Goal: Task Accomplishment & Management: Manage account settings

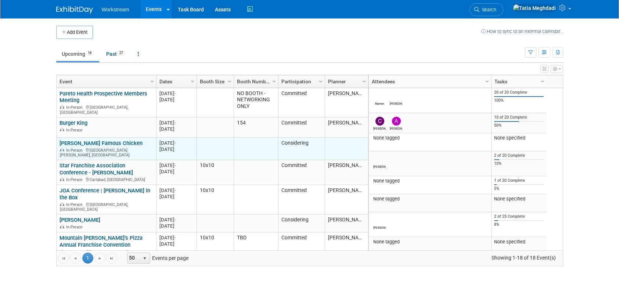
click at [86, 140] on link "[PERSON_NAME] Famous Chicken" at bounding box center [100, 143] width 83 height 7
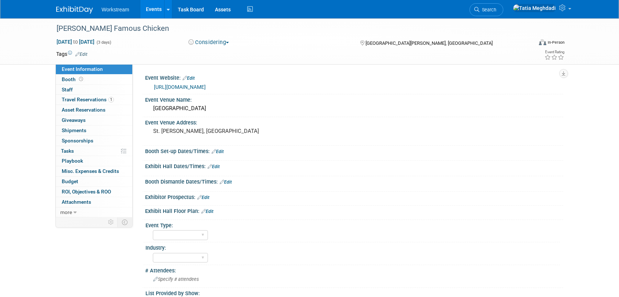
click at [209, 40] on button "Considering" at bounding box center [209, 43] width 46 height 8
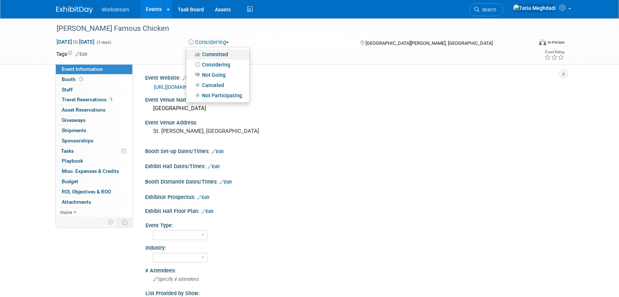
click at [213, 52] on link "Committed" at bounding box center [217, 54] width 63 height 10
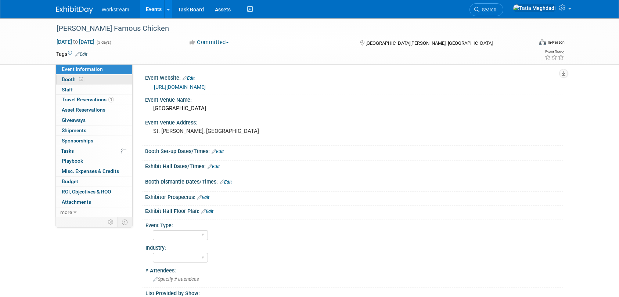
click at [71, 77] on span "Booth" at bounding box center [73, 79] width 23 height 6
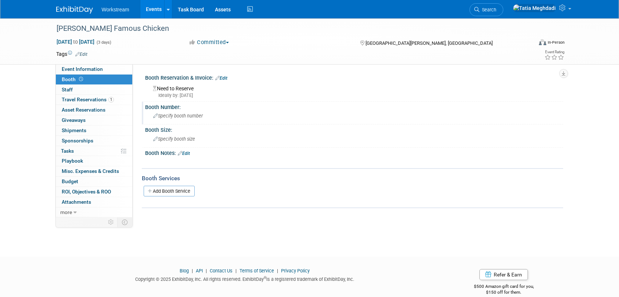
click at [173, 114] on span "Specify booth number" at bounding box center [178, 116] width 50 height 6
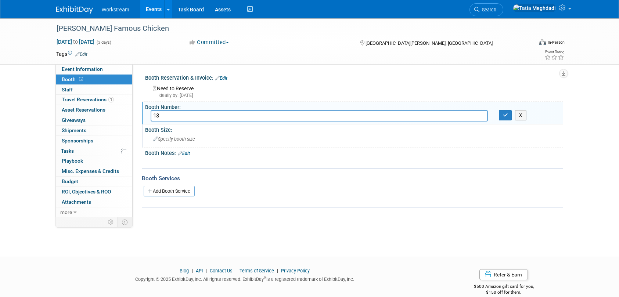
type input "13"
click at [185, 141] on span "Specify booth size" at bounding box center [174, 139] width 42 height 6
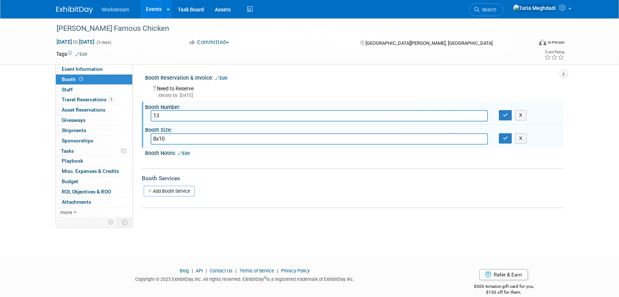
type input "8x10"
click at [241, 197] on div "Add Booth Service" at bounding box center [352, 190] width 421 height 17
click at [501, 113] on button "button" at bounding box center [505, 115] width 13 height 10
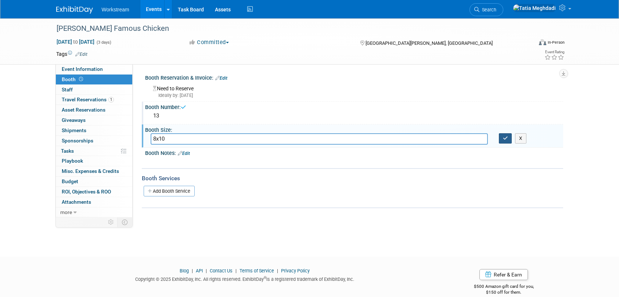
click at [506, 133] on button "button" at bounding box center [505, 138] width 13 height 10
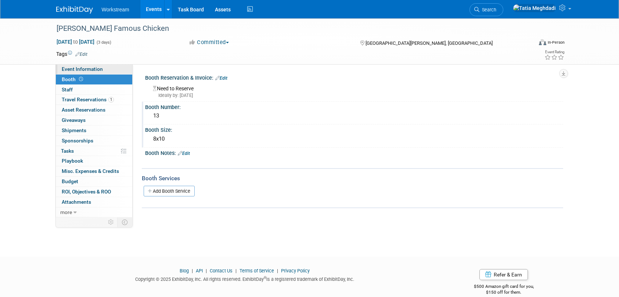
click at [79, 69] on span "Event Information" at bounding box center [82, 69] width 41 height 6
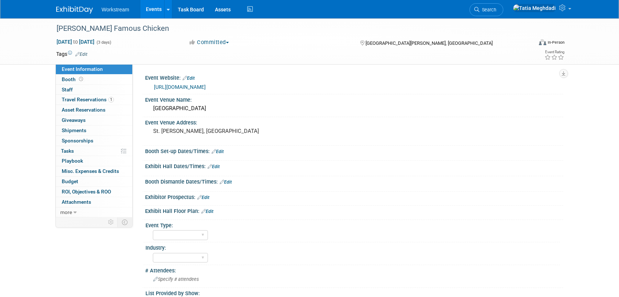
click at [213, 211] on link "Edit" at bounding box center [207, 211] width 12 height 5
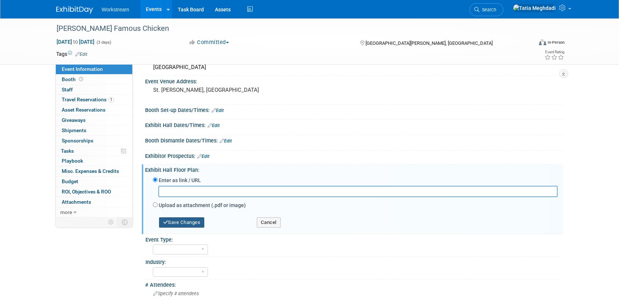
scroll to position [50, 0]
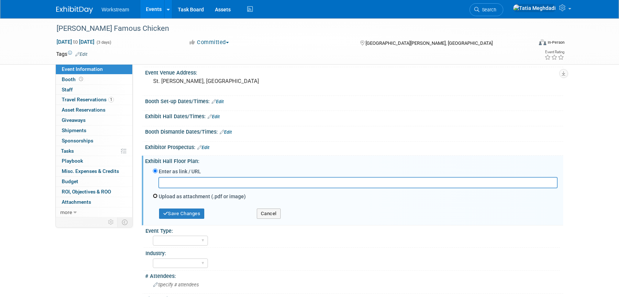
click at [156, 196] on input "Upload as attachment (.pdf or image)" at bounding box center [155, 195] width 5 height 5
radio input "true"
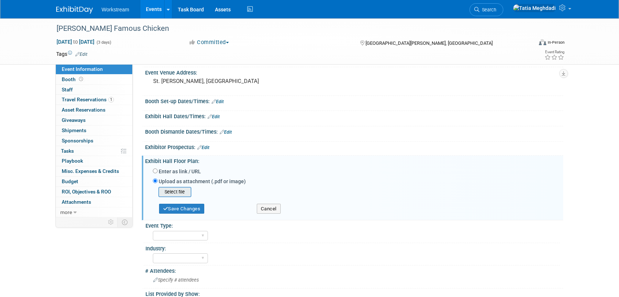
click at [181, 193] on input "file" at bounding box center [146, 192] width 87 height 9
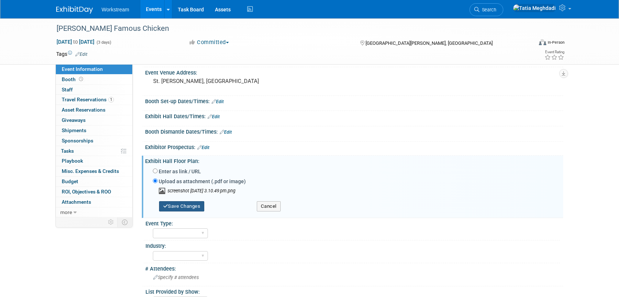
click at [195, 203] on button "Save Changes" at bounding box center [182, 206] width 46 height 10
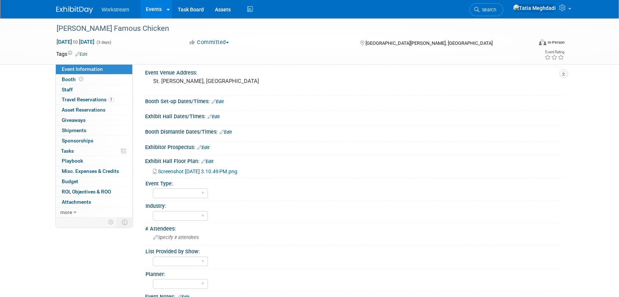
click at [205, 162] on icon at bounding box center [203, 161] width 4 height 5
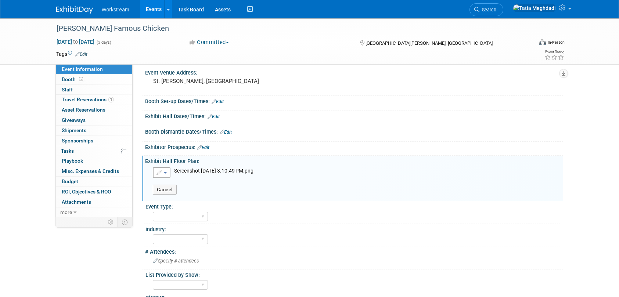
click at [167, 173] on button "button" at bounding box center [162, 172] width 18 height 11
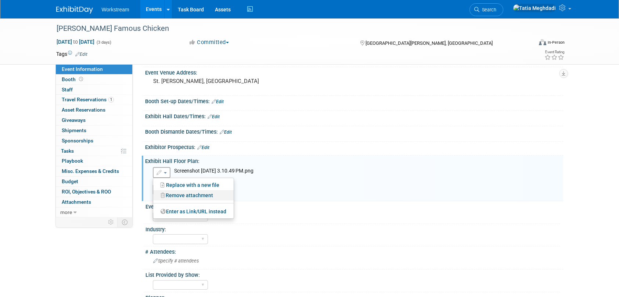
click at [176, 194] on link "Remove attachment" at bounding box center [193, 195] width 80 height 10
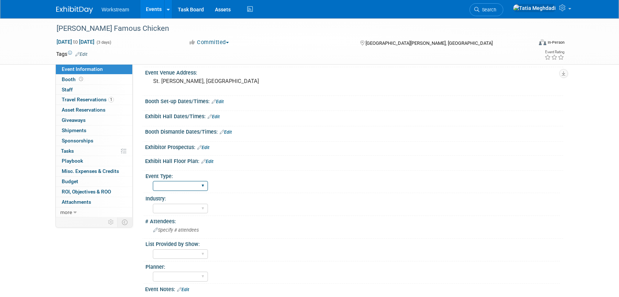
click at [174, 186] on select "Field Test Franchisor Brand MSA Brand NON MSA Internal Industry Customer" at bounding box center [180, 186] width 55 height 10
click at [174, 209] on select "Accounting Broker/Benefits Restaurant Healthcare Hospitality Misc/Other" at bounding box center [180, 209] width 55 height 10
select select "Restaurant"
click at [153, 204] on select "Accounting Broker/Benefits Restaurant Healthcare Hospitality Misc/Other" at bounding box center [180, 209] width 55 height 10
click at [161, 259] on div "Yes No TBD" at bounding box center [180, 254] width 55 height 14
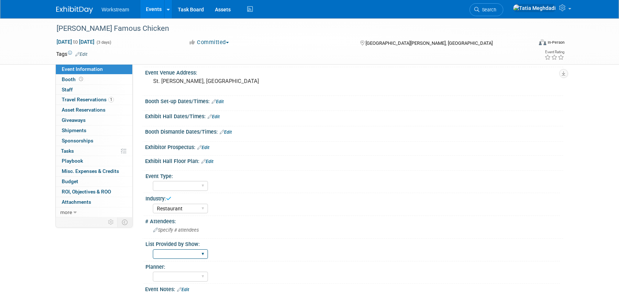
click at [163, 256] on select "Yes No TBD" at bounding box center [180, 254] width 55 height 10
select select "TBD"
click at [153, 249] on select "Yes No TBD" at bounding box center [180, 254] width 55 height 10
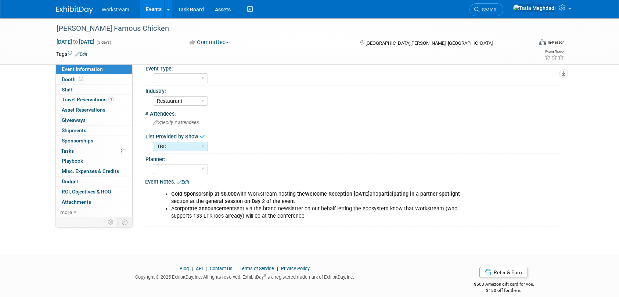
scroll to position [157, 0]
click at [172, 170] on select "Tatia Meghdadi Amelia Hapgood" at bounding box center [180, 169] width 55 height 10
select select "[PERSON_NAME]"
click at [153, 164] on select "Tatia Meghdadi Amelia Hapgood" at bounding box center [180, 169] width 55 height 10
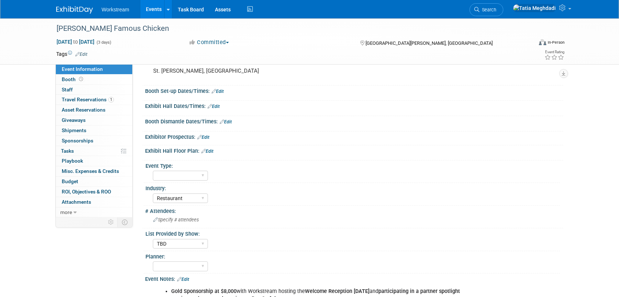
scroll to position [34, 0]
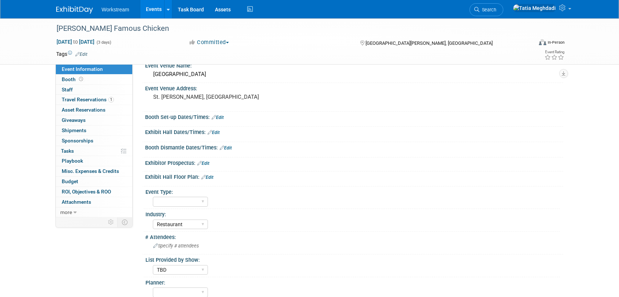
click at [210, 176] on link "Edit" at bounding box center [207, 177] width 12 height 5
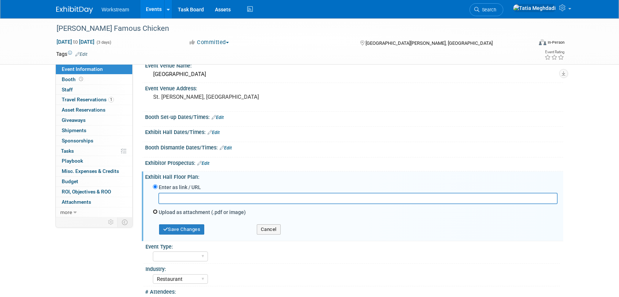
click at [156, 210] on input "Upload as attachment (.pdf or image)" at bounding box center [155, 211] width 5 height 5
radio input "true"
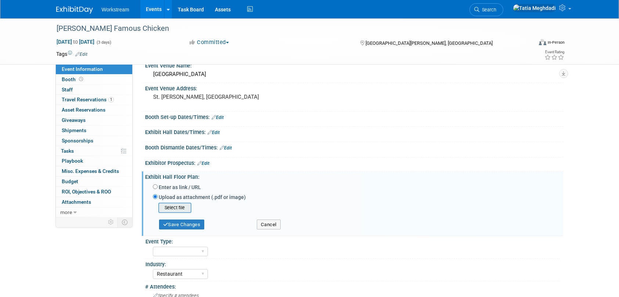
click at [178, 206] on input "file" at bounding box center [146, 207] width 87 height 9
click at [186, 221] on button "Save Changes" at bounding box center [182, 222] width 46 height 10
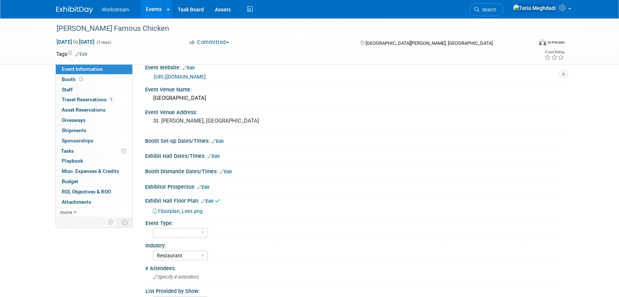
scroll to position [0, 0]
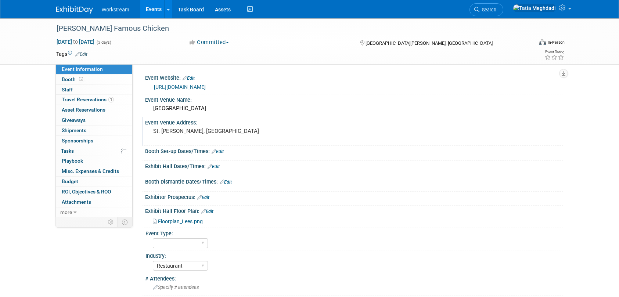
click at [293, 135] on div "St. [PERSON_NAME], [GEOGRAPHIC_DATA]" at bounding box center [232, 134] width 163 height 17
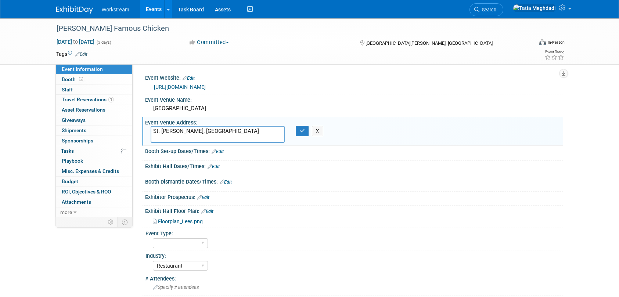
click at [12, 123] on div "Lees Famous Chicken Sep 21, 2025 to Sep 23, 2025 (3 days) Sep 21, 2025 to Sep 2…" at bounding box center [309, 212] width 619 height 388
click at [293, 131] on div "X" at bounding box center [304, 131] width 29 height 10
click at [303, 131] on icon "button" at bounding box center [302, 131] width 5 height 5
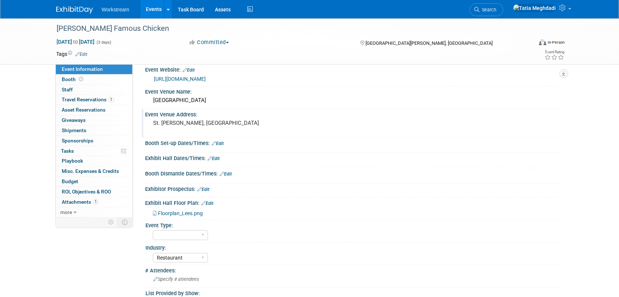
scroll to position [7, 0]
click at [62, 211] on span "more" at bounding box center [66, 212] width 12 height 6
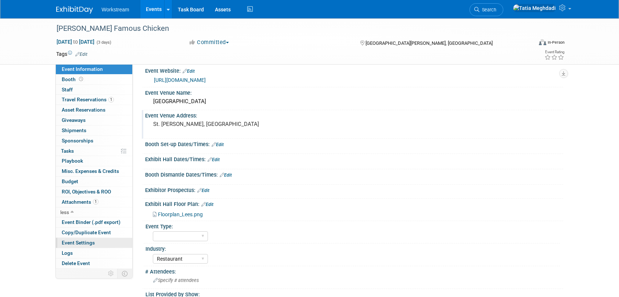
click at [87, 243] on span "Event Settings" at bounding box center [78, 243] width 33 height 6
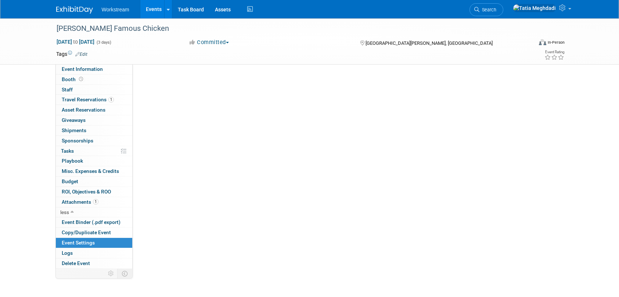
scroll to position [0, 0]
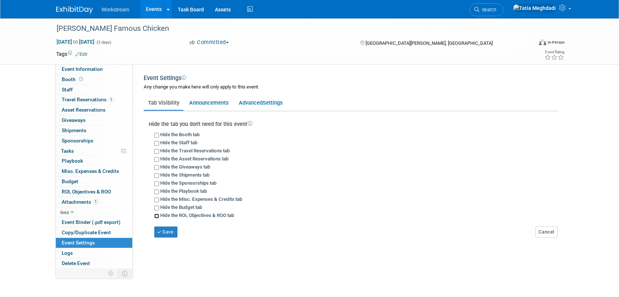
click at [158, 217] on input "Hide the ROI, Objectives & ROO tab" at bounding box center [156, 216] width 5 height 5
checkbox input "true"
click at [166, 232] on button "Save" at bounding box center [165, 232] width 23 height 11
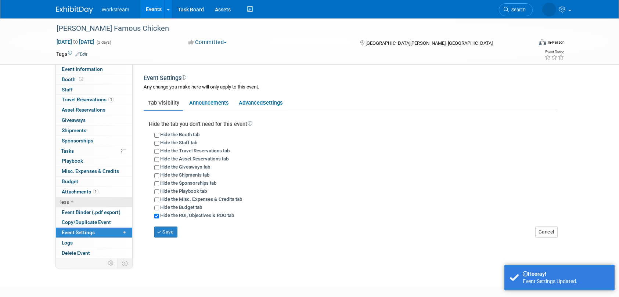
click at [74, 203] on link "less" at bounding box center [94, 202] width 76 height 10
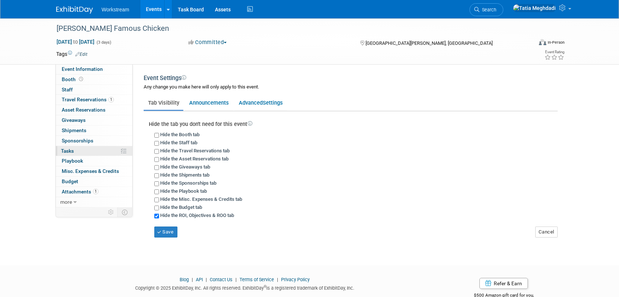
click at [70, 151] on span "Tasks 0%" at bounding box center [67, 151] width 13 height 6
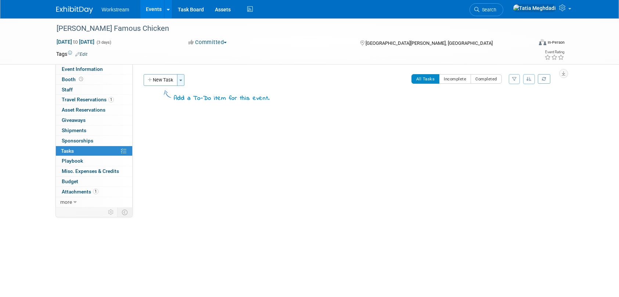
click at [180, 80] on span "button" at bounding box center [180, 80] width 3 height 1
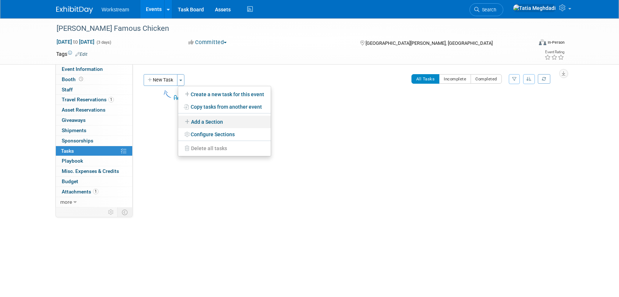
click at [205, 120] on link "Add a Section" at bounding box center [224, 122] width 93 height 12
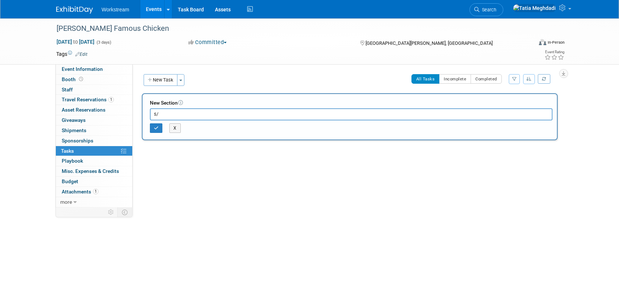
type input "s"
type input "Show Tasks"
click at [157, 126] on button "button" at bounding box center [156, 128] width 13 height 10
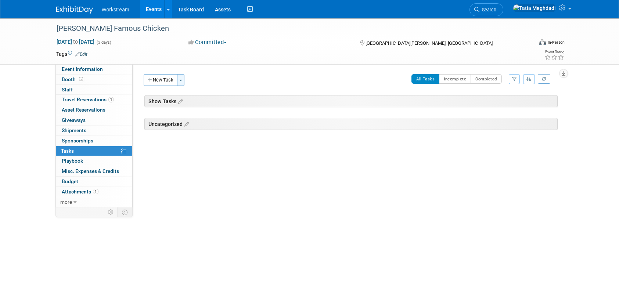
click at [181, 78] on button "Toggle Dropdown" at bounding box center [180, 80] width 7 height 12
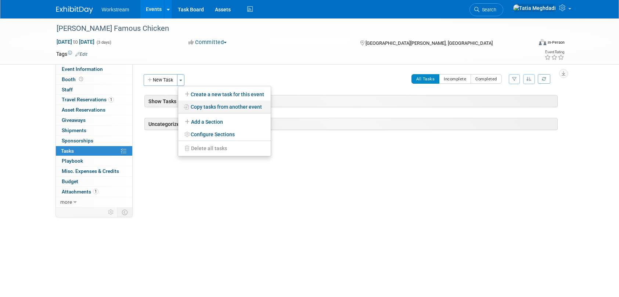
click at [224, 108] on link "Copy tasks from another event" at bounding box center [224, 107] width 93 height 12
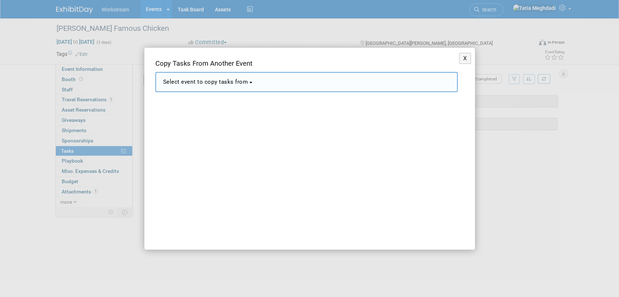
click at [205, 83] on span "Select event to copy tasks from" at bounding box center [205, 82] width 85 height 7
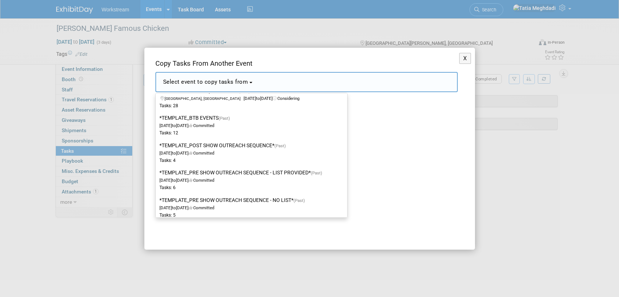
scroll to position [892, 0]
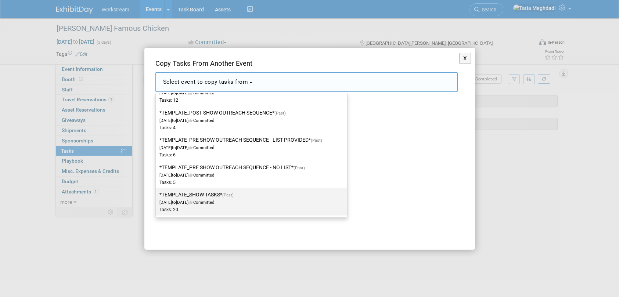
click at [194, 195] on label "*TEMPLATE_SHOW TASKS* (Past) Dec 2, 2024 to Dec 23, 2024 Committed Tasks: 20" at bounding box center [249, 202] width 180 height 24
click at [157, 195] on input "*TEMPLATE_SHOW TASKS* (Past) Dec 2, 2024 to Dec 23, 2024 Committed Tasks: 20" at bounding box center [154, 194] width 5 height 5
select select "11140526"
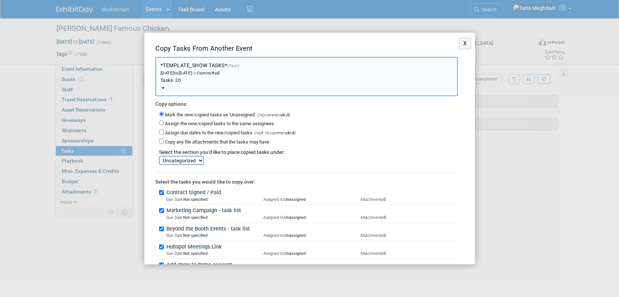
click at [177, 158] on select "Show Tasks Uncategorized" at bounding box center [181, 160] width 45 height 9
select select "11273960"
click at [159, 156] on select "Show Tasks Uncategorized" at bounding box center [181, 160] width 45 height 9
click at [162, 210] on input "Marketing Campaign - task list" at bounding box center [161, 210] width 5 height 5
checkbox input "false"
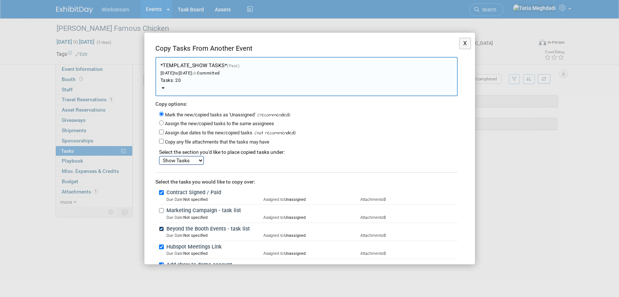
click at [161, 229] on input "Beyond the Booth Events - task list" at bounding box center [161, 229] width 5 height 5
checkbox input "false"
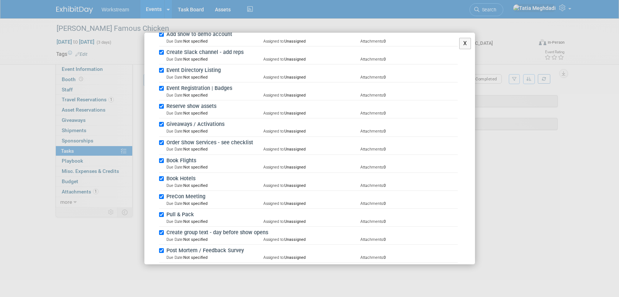
scroll to position [317, 0]
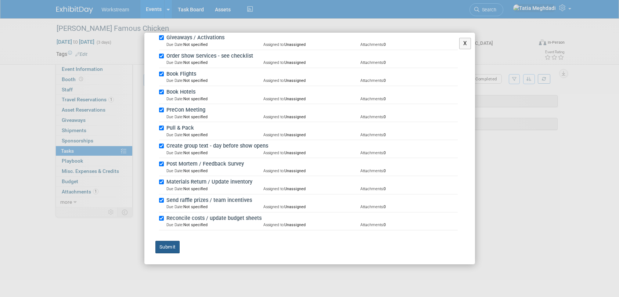
click at [167, 246] on button "Submit" at bounding box center [167, 247] width 24 height 12
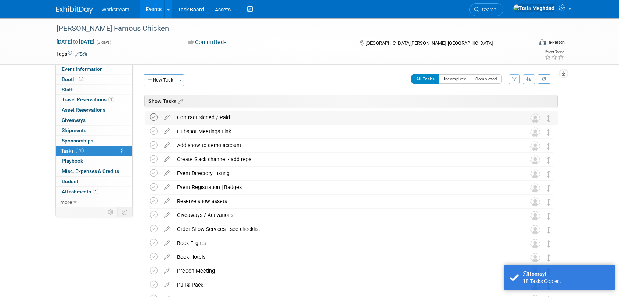
click at [153, 119] on icon at bounding box center [154, 117] width 8 height 8
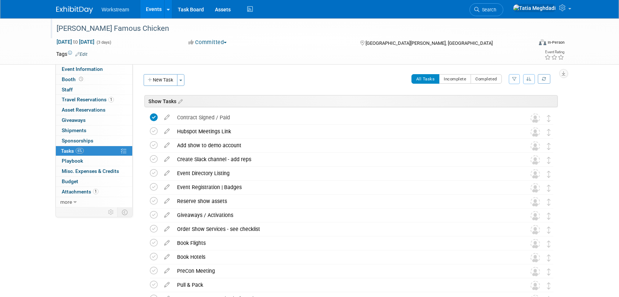
click at [94, 28] on div "Lees Famous Chicken" at bounding box center [287, 28] width 467 height 13
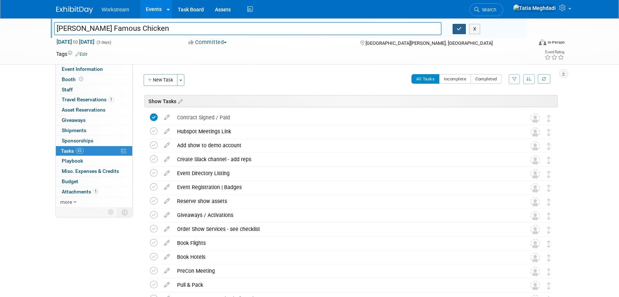
click at [458, 28] on icon "button" at bounding box center [458, 28] width 5 height 5
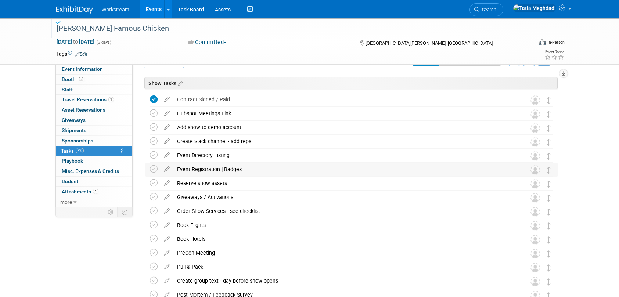
scroll to position [15, 0]
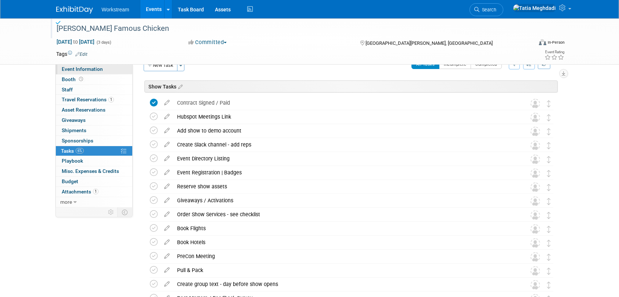
click at [91, 66] on link "Event Information" at bounding box center [94, 69] width 76 height 10
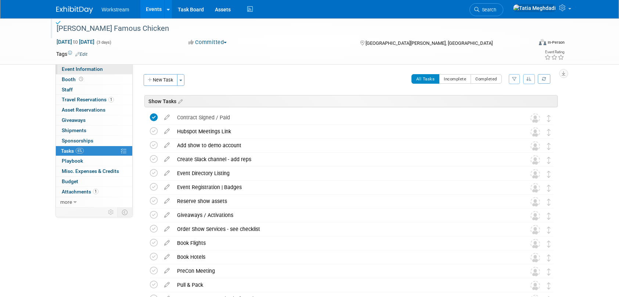
select select "Restaurant"
select select "TBD"
select select "[PERSON_NAME]"
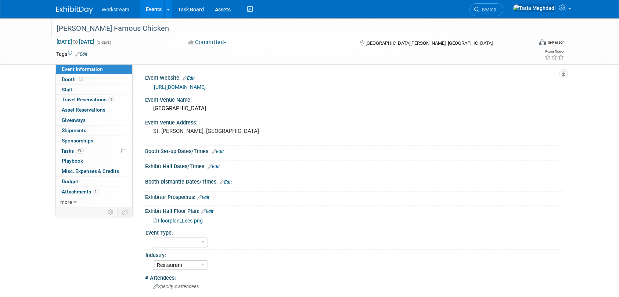
click at [170, 87] on link "https://www.leesconference.com/" at bounding box center [180, 87] width 52 height 6
click at [102, 29] on div "Lees Famous Chicken" at bounding box center [287, 28] width 467 height 13
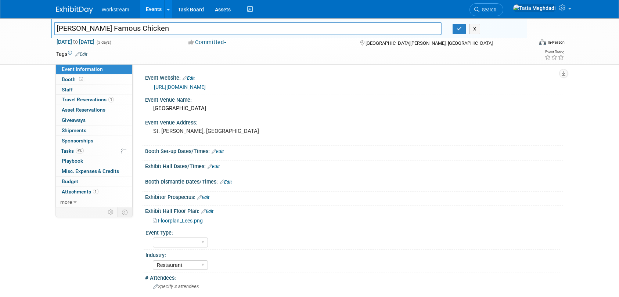
drag, startPoint x: 103, startPoint y: 29, endPoint x: 142, endPoint y: 32, distance: 39.8
click at [134, 30] on input "Lees Famous Chicken" at bounding box center [248, 28] width 388 height 13
type input "Lees Famous 2025 Brand Conference"
click at [459, 31] on icon "button" at bounding box center [458, 28] width 5 height 5
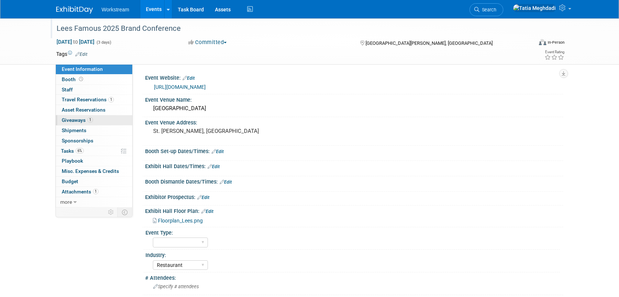
click at [75, 121] on span "Giveaways 1" at bounding box center [77, 120] width 31 height 6
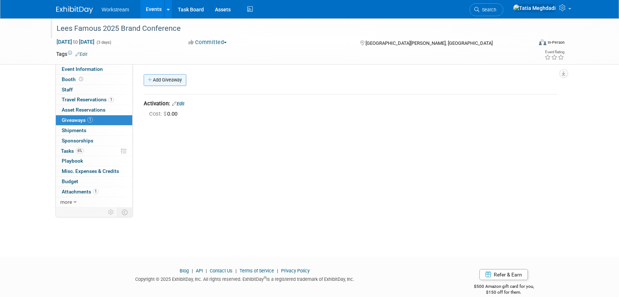
click at [163, 79] on link "Add Giveaway" at bounding box center [165, 80] width 43 height 12
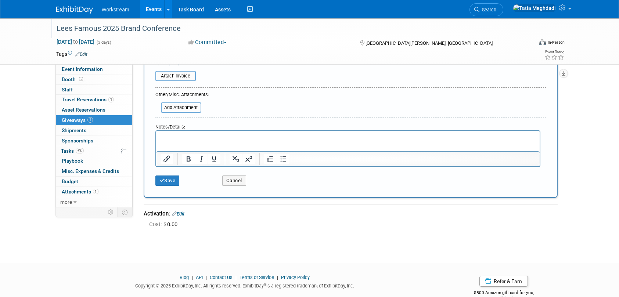
scroll to position [139, 0]
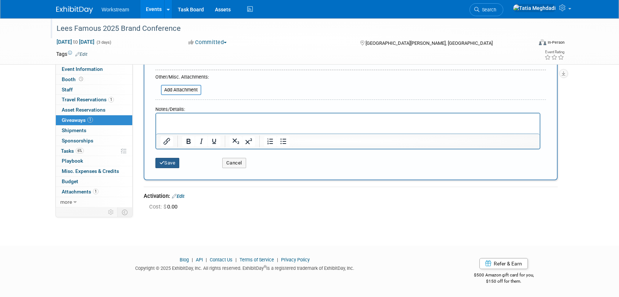
type input "Collateral"
click at [164, 160] on button "Save" at bounding box center [167, 163] width 24 height 10
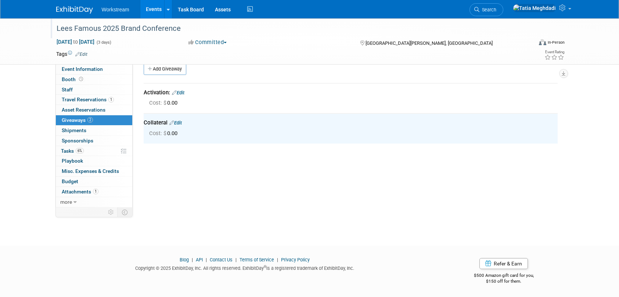
scroll to position [0, 0]
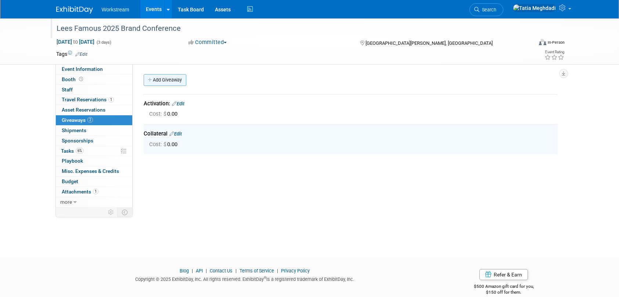
click at [166, 83] on link "Add Giveaway" at bounding box center [165, 80] width 43 height 12
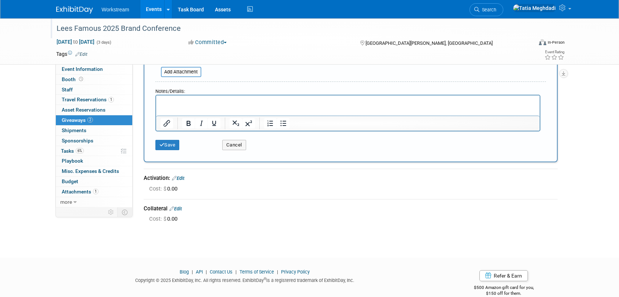
scroll to position [162, 0]
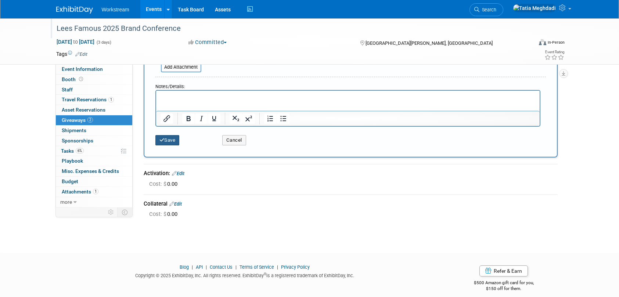
type input "Swag"
click at [173, 139] on button "Save" at bounding box center [167, 140] width 24 height 10
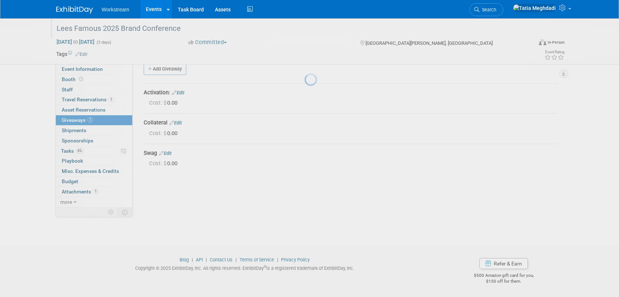
scroll to position [11, 0]
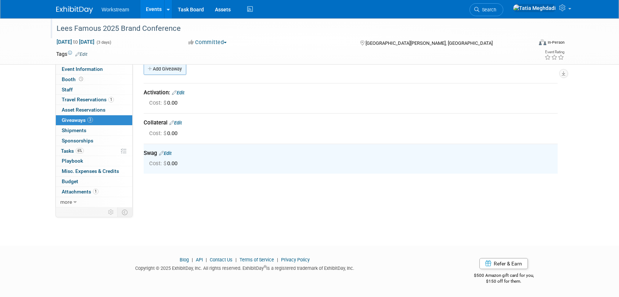
click at [172, 70] on link "Add Giveaway" at bounding box center [165, 69] width 43 height 12
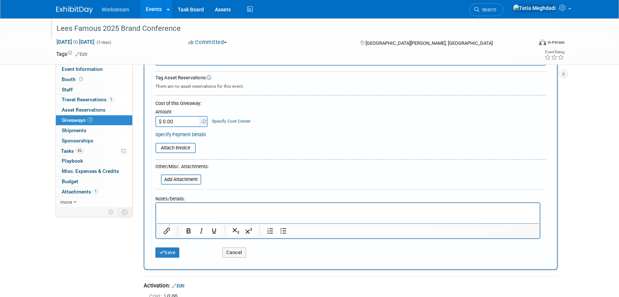
scroll to position [63, 0]
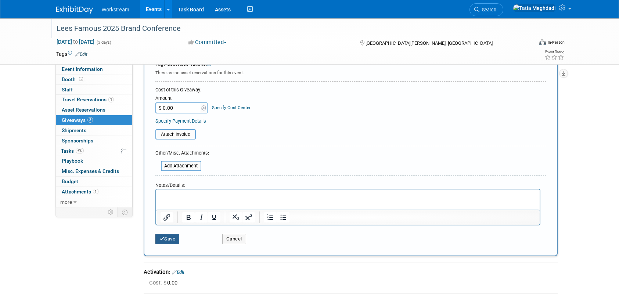
type input "Rep Incentive"
click at [169, 234] on button "Save" at bounding box center [167, 239] width 24 height 10
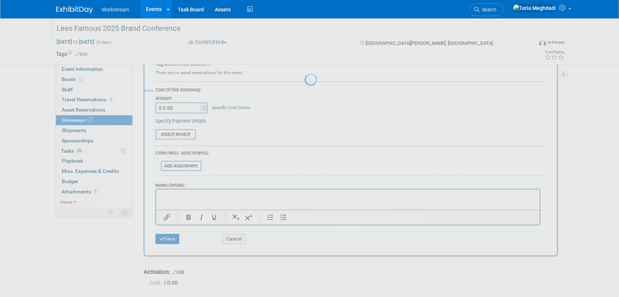
scroll to position [11, 0]
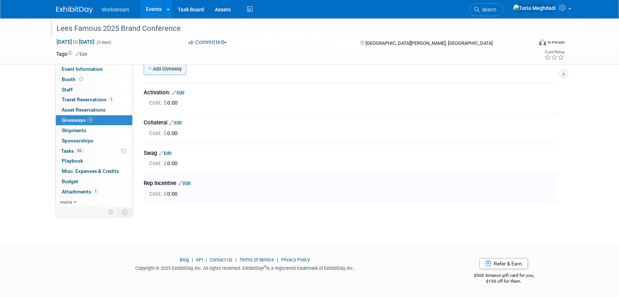
click at [163, 70] on link "Add Giveaway" at bounding box center [165, 69] width 43 height 12
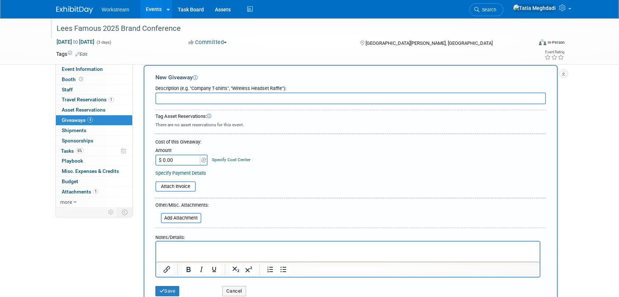
scroll to position [0, 0]
type input "QR Code Raffle"
click at [171, 290] on button "Save" at bounding box center [167, 291] width 24 height 10
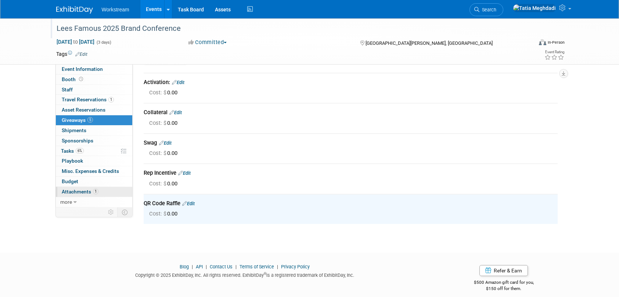
scroll to position [17, 0]
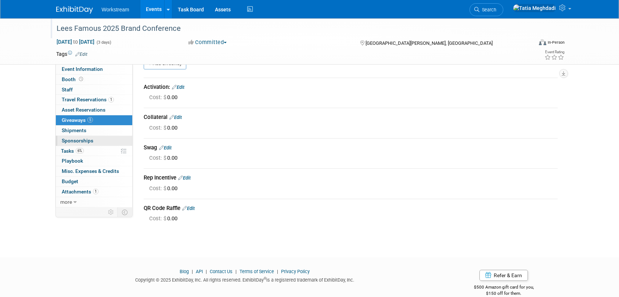
click at [75, 140] on span "Sponsorships 0" at bounding box center [78, 141] width 32 height 6
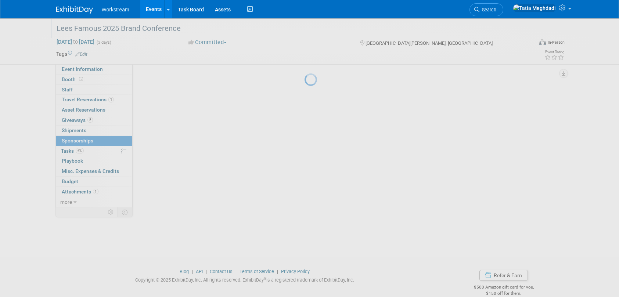
scroll to position [0, 0]
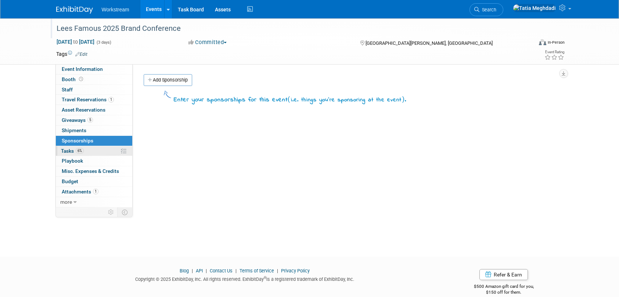
click at [68, 148] on span "Tasks 6%" at bounding box center [72, 151] width 23 height 6
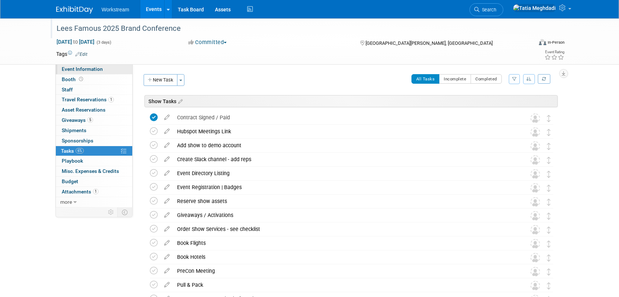
click at [78, 70] on span "Event Information" at bounding box center [82, 69] width 41 height 6
select select "Restaurant"
select select "TBD"
select select "[PERSON_NAME]"
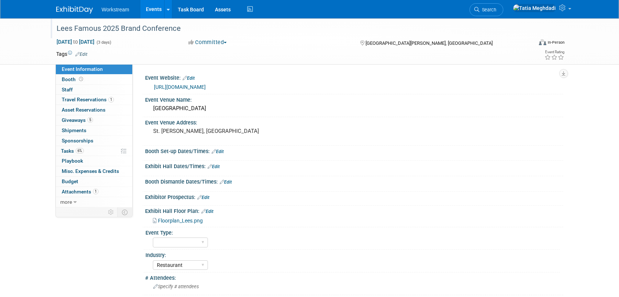
click at [213, 167] on link "Edit" at bounding box center [213, 166] width 12 height 5
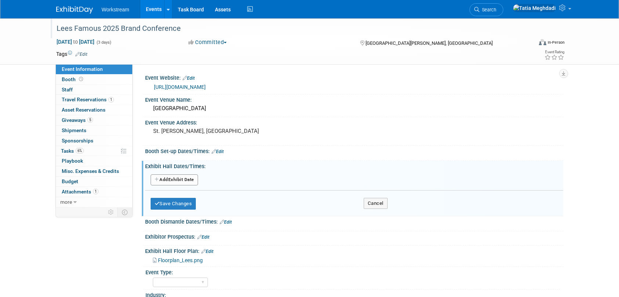
click at [184, 178] on button "Add Another Exhibit Date" at bounding box center [174, 179] width 47 height 11
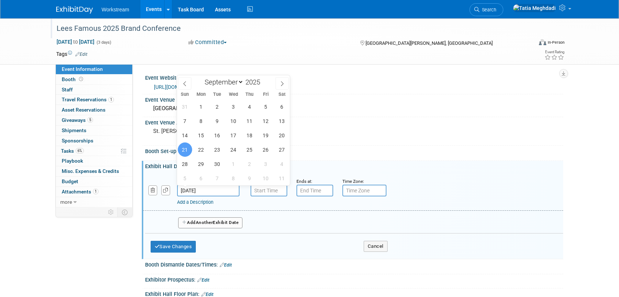
click at [202, 189] on input "[DATE]" at bounding box center [208, 191] width 62 height 12
click at [202, 151] on span "22" at bounding box center [201, 149] width 14 height 14
type input "Sep 22, 2025"
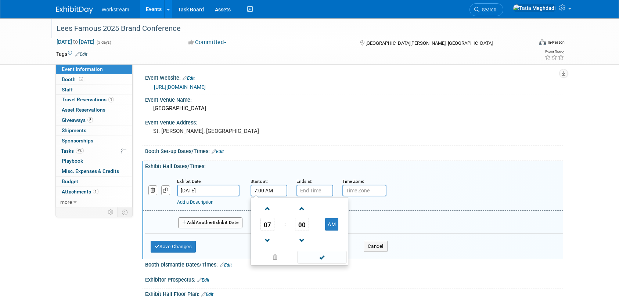
click at [262, 191] on input "7:00 AM" at bounding box center [268, 191] width 37 height 12
click at [267, 209] on span at bounding box center [267, 208] width 13 height 13
type input "8:00 AM"
click at [325, 256] on span at bounding box center [322, 257] width 50 height 13
click at [312, 192] on input "7:00 PM" at bounding box center [314, 191] width 37 height 12
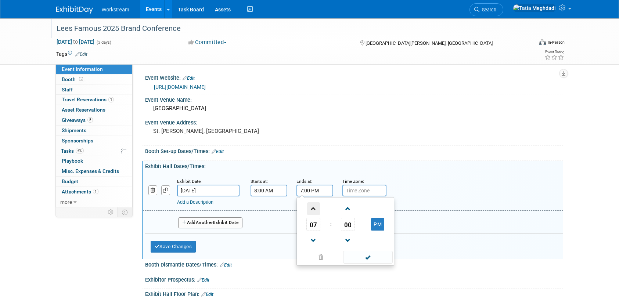
click at [312, 206] on span at bounding box center [313, 208] width 13 height 13
click at [376, 224] on button "PM" at bounding box center [377, 224] width 13 height 12
type input "9:00 AM"
click at [368, 257] on span at bounding box center [368, 257] width 50 height 13
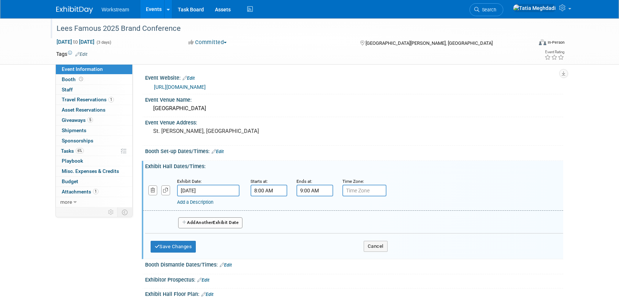
click at [363, 192] on input "text" at bounding box center [364, 191] width 44 height 12
drag, startPoint x: 367, startPoint y: 190, endPoint x: 394, endPoint y: 191, distance: 27.2
click at [393, 191] on div "Exhibit Date: Sep 22, 2025 Starts at: 8:00 AM Ends at: 9:00 AM Time Zone: Apply…" at bounding box center [353, 191] width 420 height 37
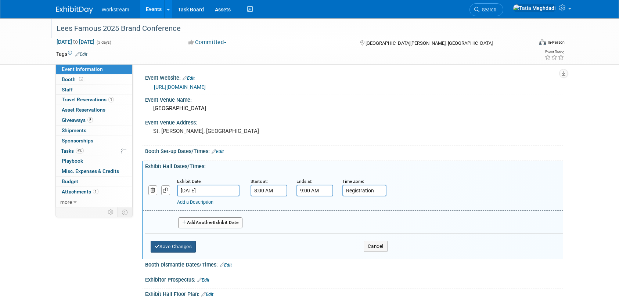
type input "Registration"
click at [170, 245] on button "Save Changes" at bounding box center [174, 247] width 46 height 12
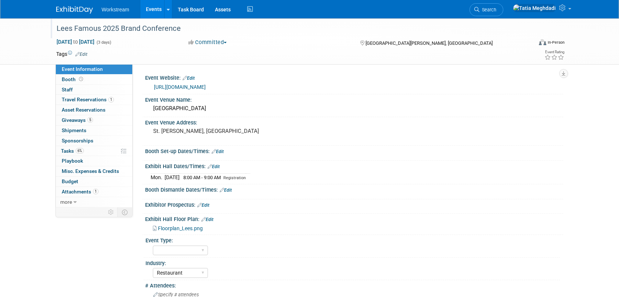
click at [209, 165] on icon at bounding box center [209, 166] width 4 height 5
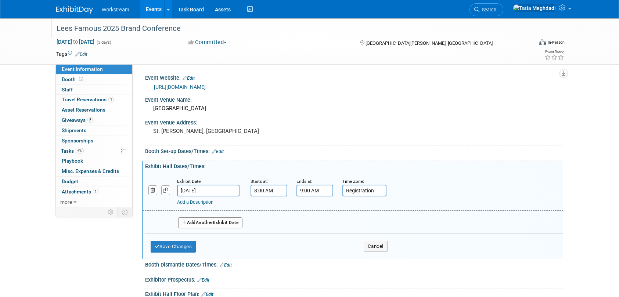
click at [201, 221] on span "Another" at bounding box center [204, 222] width 17 height 5
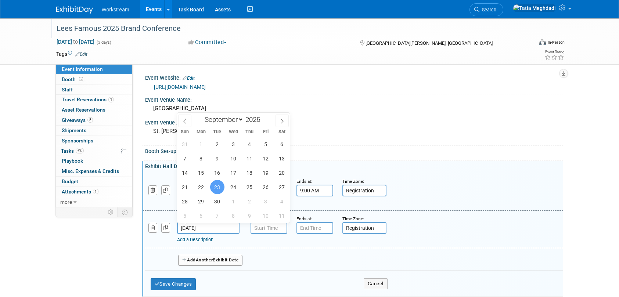
click at [193, 224] on input "[DATE]" at bounding box center [208, 228] width 62 height 12
click at [200, 186] on span "22" at bounding box center [201, 187] width 14 height 14
type input "Sep 22, 2025"
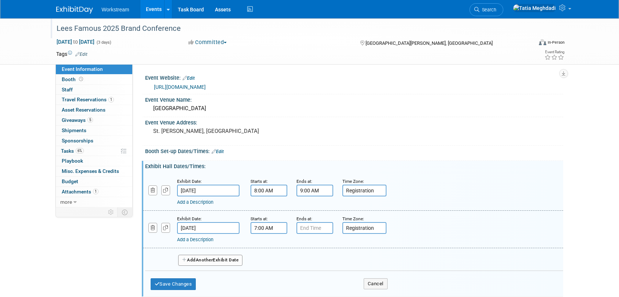
click at [263, 228] on input "7:00 AM" at bounding box center [268, 228] width 37 height 12
click at [268, 260] on span "07" at bounding box center [267, 261] width 14 height 13
click at [263, 245] on td "12" at bounding box center [263, 246] width 23 height 20
click at [329, 262] on button "AM" at bounding box center [331, 262] width 13 height 12
type input "12:00 PM"
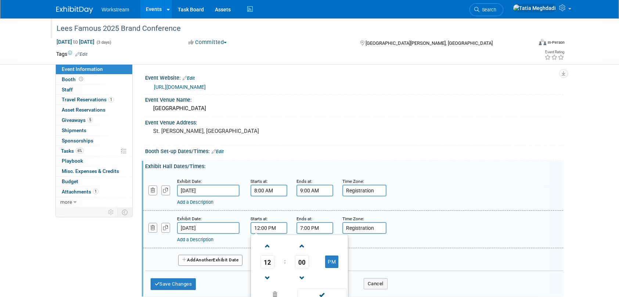
click at [320, 228] on input "7:00 PM" at bounding box center [314, 228] width 37 height 12
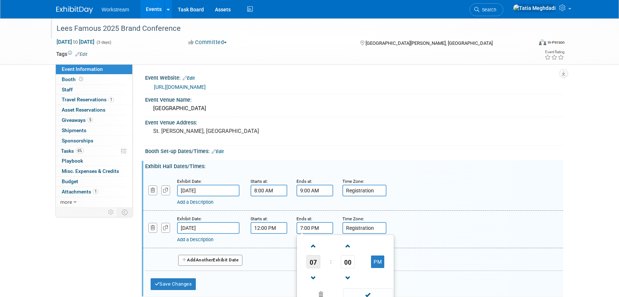
click at [315, 264] on span "07" at bounding box center [313, 261] width 14 height 13
click at [361, 245] on td "02" at bounding box center [356, 246] width 23 height 20
type input "2:00 PM"
click at [365, 226] on input "Registration" at bounding box center [364, 228] width 44 height 12
drag, startPoint x: 348, startPoint y: 228, endPoint x: 330, endPoint y: 229, distance: 18.0
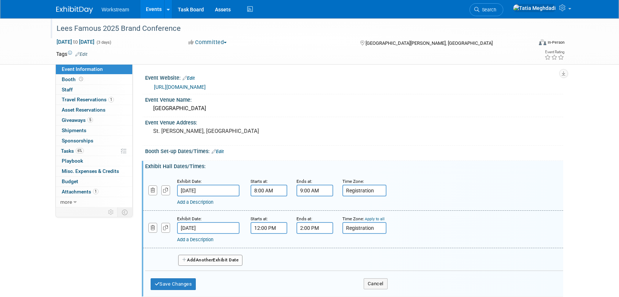
click at [334, 227] on div "Exhibit Date: Sep 22, 2025 Starts at: 12:00 PM Ends at: 2:00 PM Time Zone: Appl…" at bounding box center [353, 229] width 420 height 37
type input "Vendor Showcase"
click at [195, 258] on button "Add Another Exhibit Date" at bounding box center [210, 260] width 65 height 11
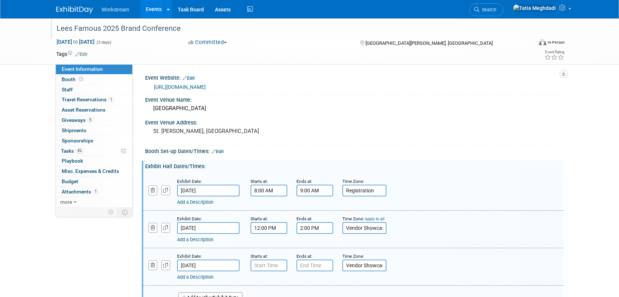
click at [216, 264] on input "[DATE]" at bounding box center [208, 266] width 62 height 12
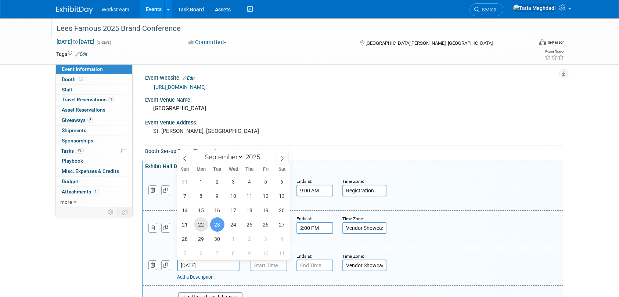
click at [200, 222] on span "22" at bounding box center [201, 224] width 14 height 14
type input "Sep 22, 2025"
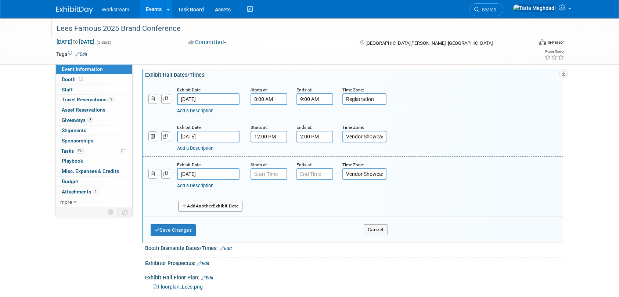
scroll to position [99, 0]
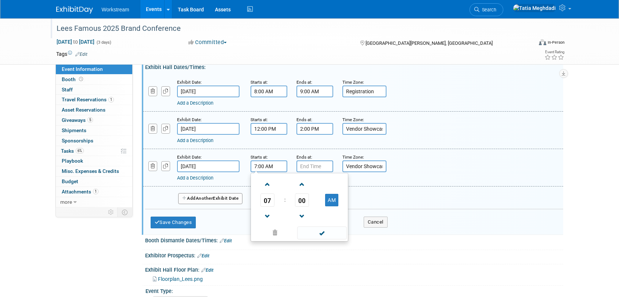
click at [266, 168] on input "7:00 AM" at bounding box center [268, 166] width 37 height 12
click at [269, 201] on span "07" at bounding box center [267, 199] width 14 height 13
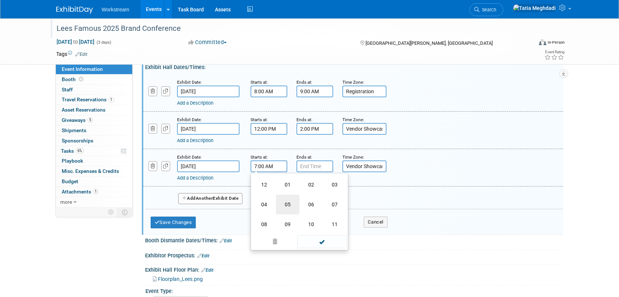
click at [289, 203] on td "05" at bounding box center [287, 205] width 23 height 20
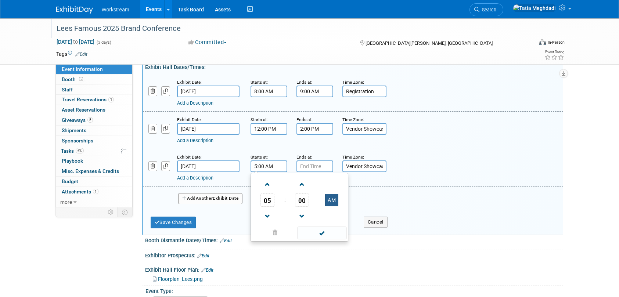
click at [334, 198] on button "AM" at bounding box center [331, 200] width 13 height 12
type input "5:00 PM"
click at [326, 233] on span at bounding box center [322, 233] width 50 height 13
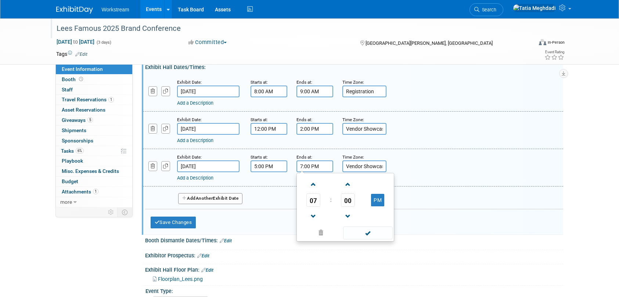
click at [320, 168] on input "7:00 PM" at bounding box center [314, 166] width 37 height 12
click at [312, 199] on span "07" at bounding box center [313, 199] width 14 height 13
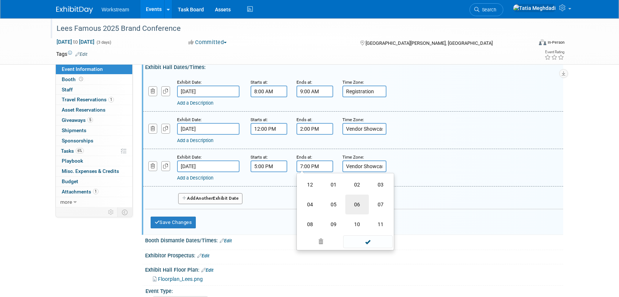
drag, startPoint x: 356, startPoint y: 205, endPoint x: 348, endPoint y: 201, distance: 8.4
click at [356, 205] on td "06" at bounding box center [356, 205] width 23 height 20
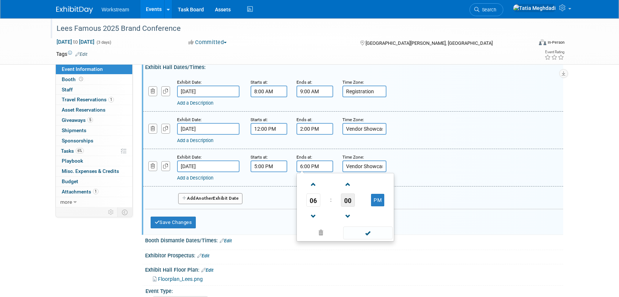
click at [349, 199] on span "00" at bounding box center [348, 199] width 14 height 13
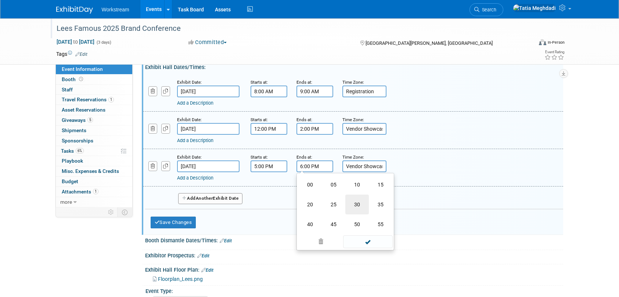
click at [362, 205] on td "30" at bounding box center [356, 205] width 23 height 20
type input "6:30 PM"
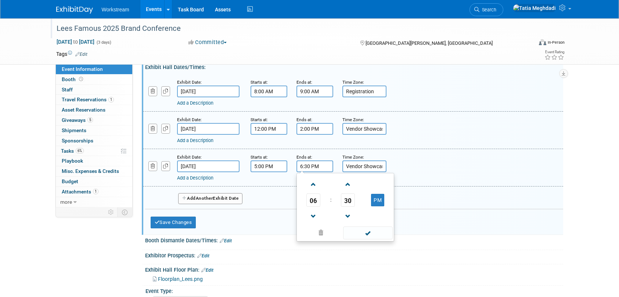
click at [368, 232] on span at bounding box center [368, 233] width 50 height 13
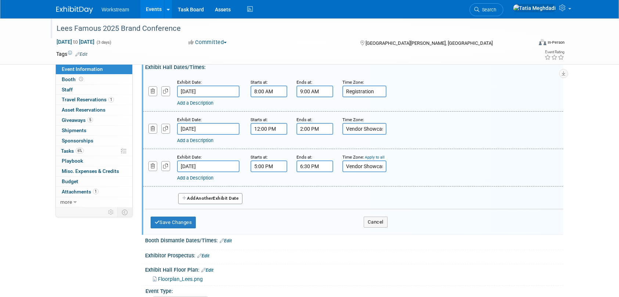
click at [359, 169] on input "Vendor Showcase" at bounding box center [364, 166] width 44 height 12
type input "Happy Hour/Vendors"
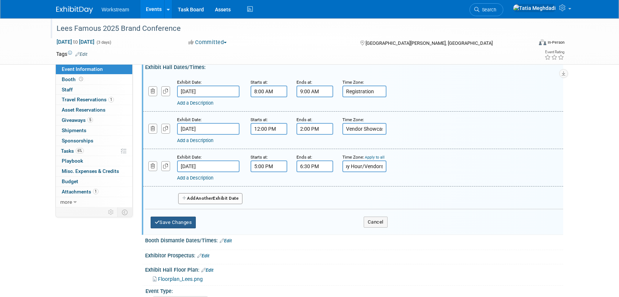
click at [181, 223] on button "Save Changes" at bounding box center [174, 223] width 46 height 12
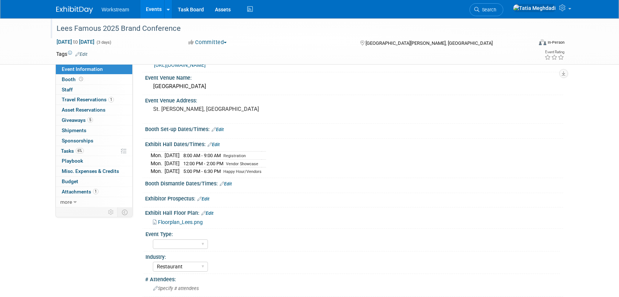
scroll to position [19, 0]
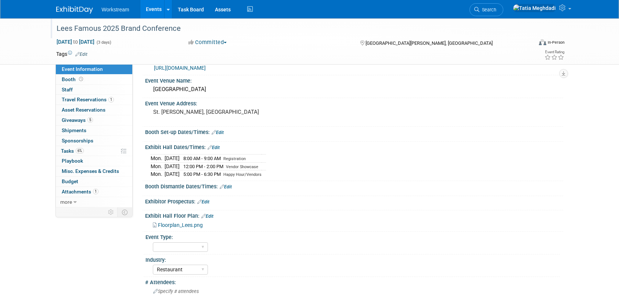
click at [218, 147] on link "Edit" at bounding box center [213, 147] width 12 height 5
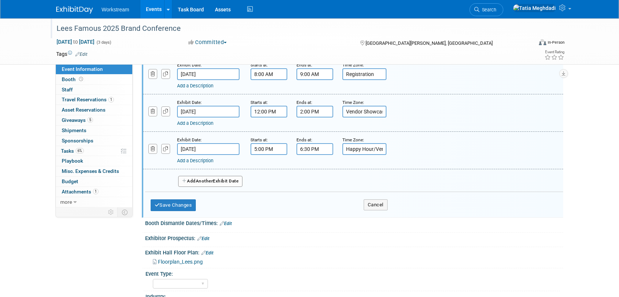
scroll to position [152, 0]
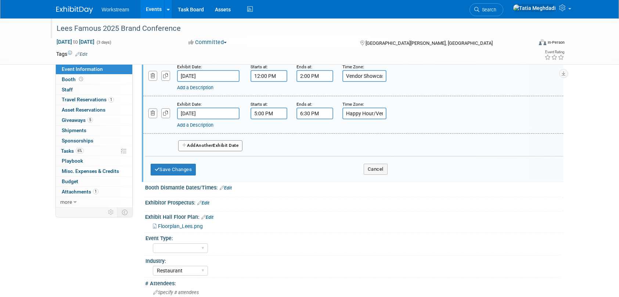
click at [199, 148] on button "Add Another Exhibit Date" at bounding box center [210, 145] width 65 height 11
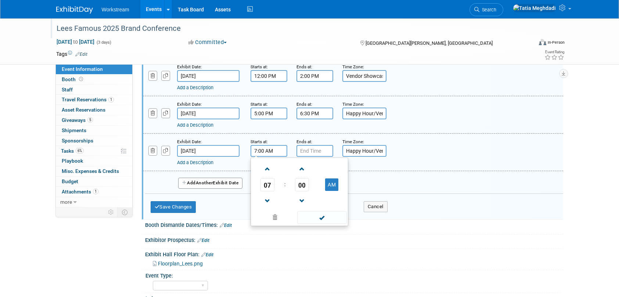
click at [258, 153] on input "7:00 AM" at bounding box center [268, 151] width 37 height 12
click at [269, 184] on span "07" at bounding box center [267, 184] width 14 height 13
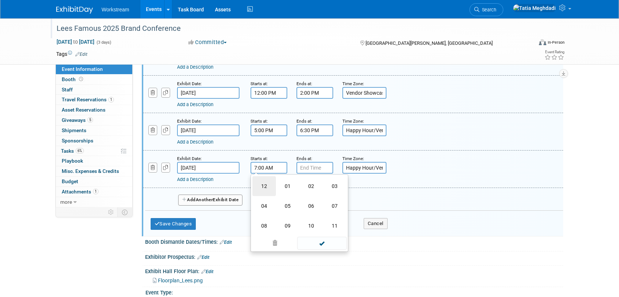
scroll to position [134, 0]
click at [333, 226] on td "11" at bounding box center [334, 227] width 23 height 20
type input "11:00 AM"
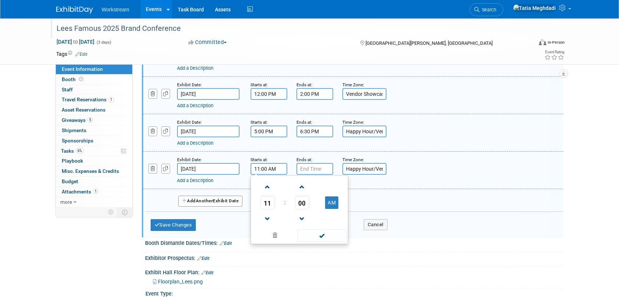
type input "7:00 PM"
click at [308, 169] on input "7:00 PM" at bounding box center [314, 169] width 37 height 12
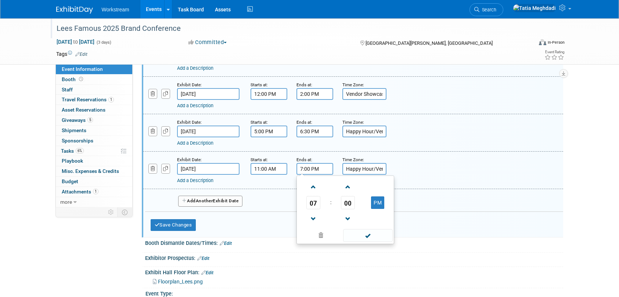
click at [265, 169] on input "11:00 AM" at bounding box center [268, 169] width 37 height 12
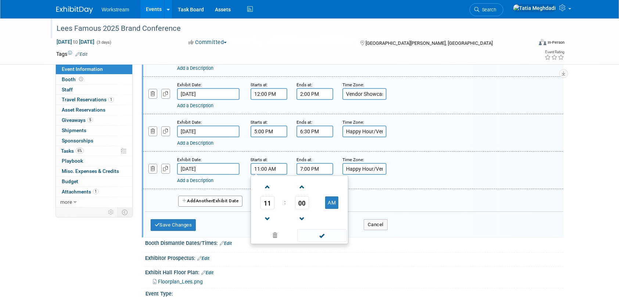
click at [295, 200] on span "00" at bounding box center [302, 202] width 14 height 13
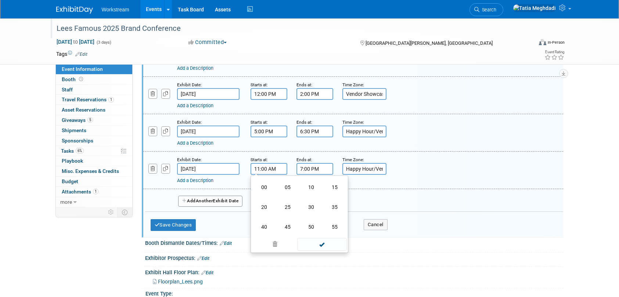
click at [311, 202] on td "30" at bounding box center [310, 207] width 23 height 20
type input "11:30 AM"
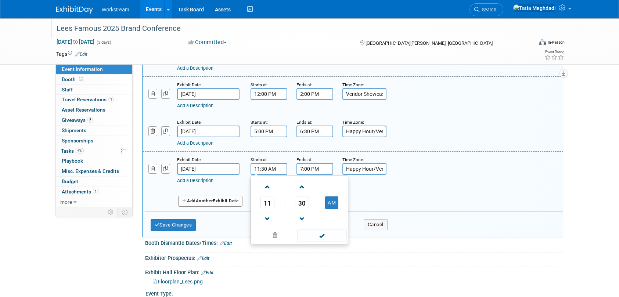
click at [322, 236] on span at bounding box center [322, 235] width 50 height 13
click at [306, 171] on input "7:00 PM" at bounding box center [314, 169] width 37 height 12
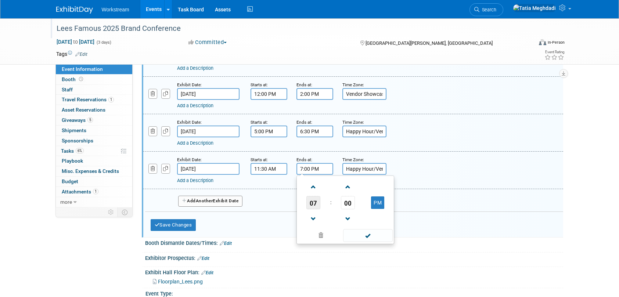
click at [314, 199] on span "07" at bounding box center [313, 202] width 14 height 13
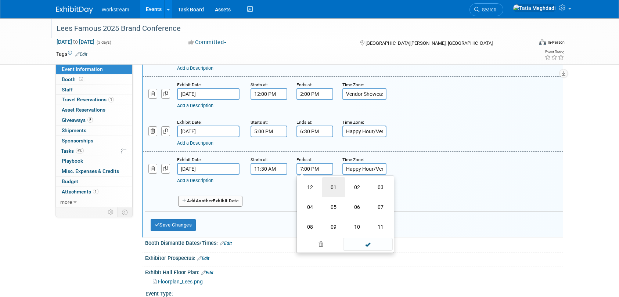
click at [335, 189] on td "01" at bounding box center [333, 187] width 23 height 20
type input "1:00 PM"
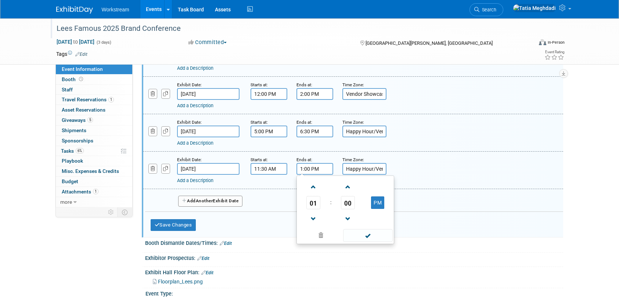
drag, startPoint x: 365, startPoint y: 235, endPoint x: 359, endPoint y: 209, distance: 26.8
click at [365, 235] on span at bounding box center [368, 235] width 50 height 13
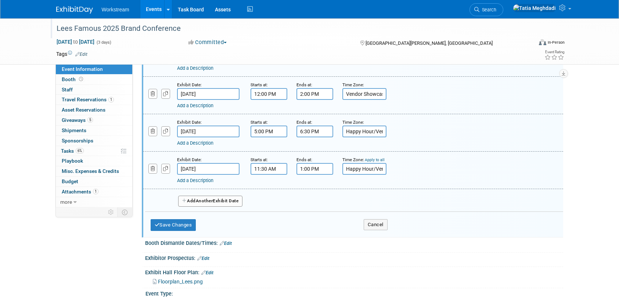
click at [352, 171] on input "Happy Hour/Vendors" at bounding box center [364, 169] width 44 height 12
type input "Vendor Showcase"
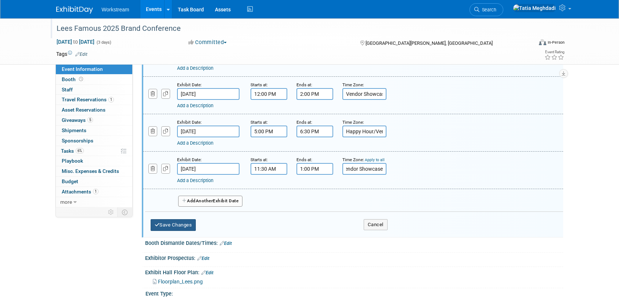
scroll to position [0, 0]
click at [166, 226] on button "Save Changes" at bounding box center [174, 225] width 46 height 12
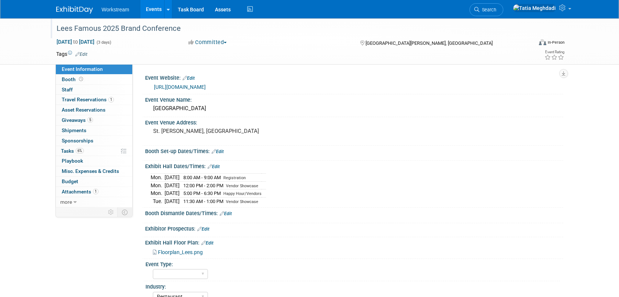
click at [217, 166] on link "Edit" at bounding box center [213, 166] width 12 height 5
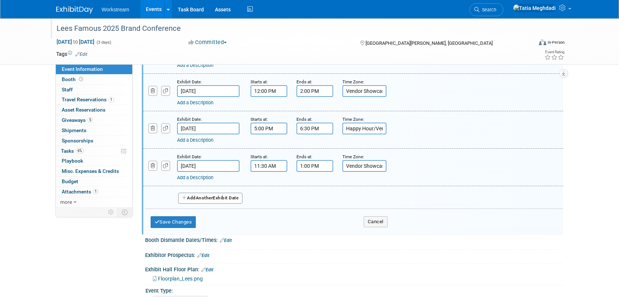
scroll to position [176, 0]
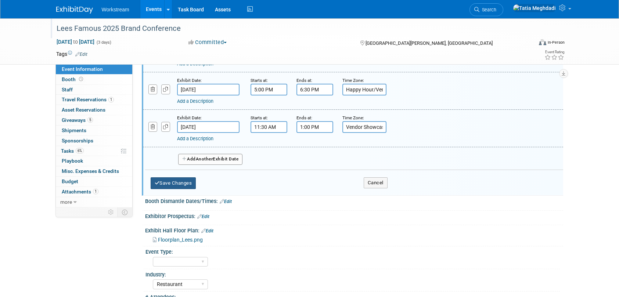
click at [164, 185] on button "Save Changes" at bounding box center [174, 183] width 46 height 12
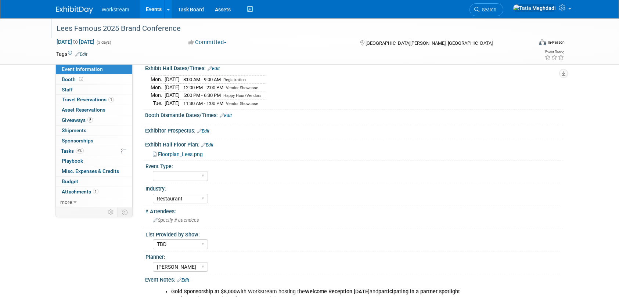
scroll to position [140, 0]
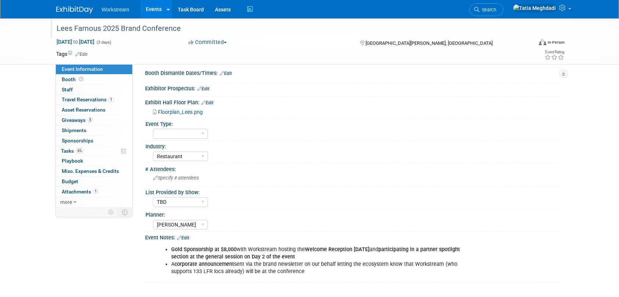
click at [183, 239] on link "Edit" at bounding box center [183, 237] width 12 height 5
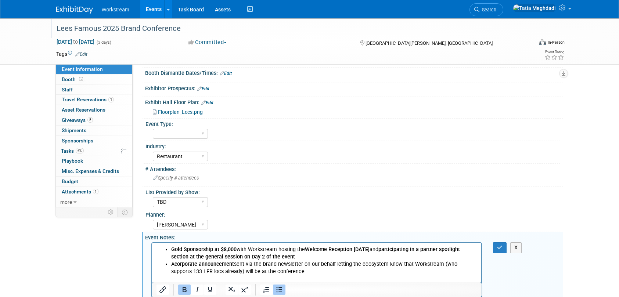
scroll to position [0, 0]
drag, startPoint x: 164, startPoint y: 252, endPoint x: 294, endPoint y: 270, distance: 131.2
click at [294, 270] on ul "Gold Sponsorship at $8,000 with Workstream hosting the Welcome Reception on Sun…" at bounding box center [316, 260] width 321 height 29
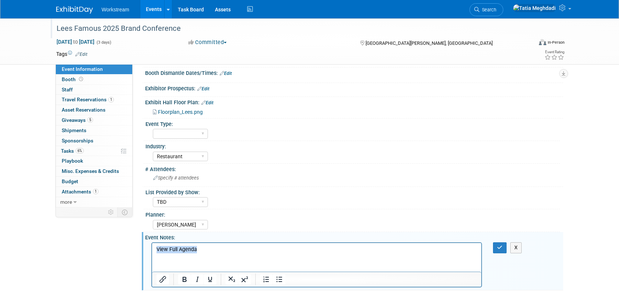
drag, startPoint x: 204, startPoint y: 248, endPoint x: 172, endPoint y: 261, distance: 34.1
click at [152, 246] on html "View Full Agenda" at bounding box center [316, 248] width 329 height 10
click at [164, 279] on icon "Insert/edit link" at bounding box center [162, 279] width 7 height 7
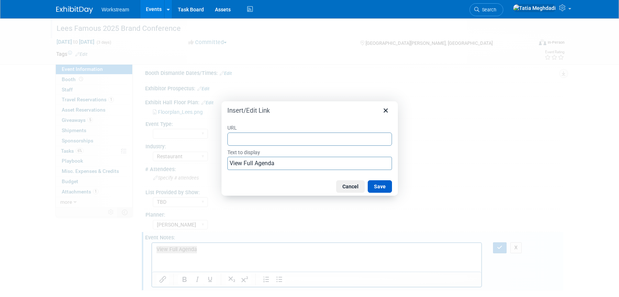
type input "https://www.leesconference.com/agenda/"
click at [381, 187] on button "Save" at bounding box center [380, 186] width 24 height 12
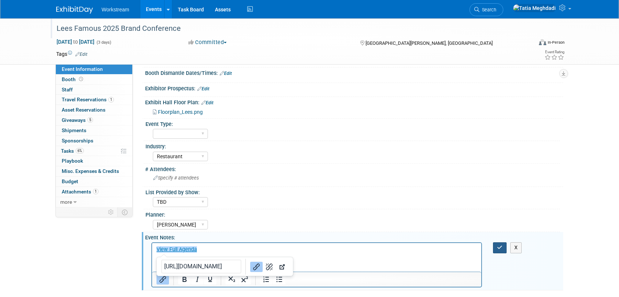
click at [498, 246] on icon "button" at bounding box center [500, 247] width 6 height 5
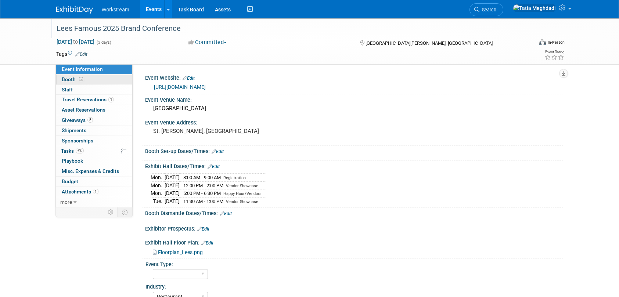
click at [68, 79] on span "Booth" at bounding box center [73, 79] width 23 height 6
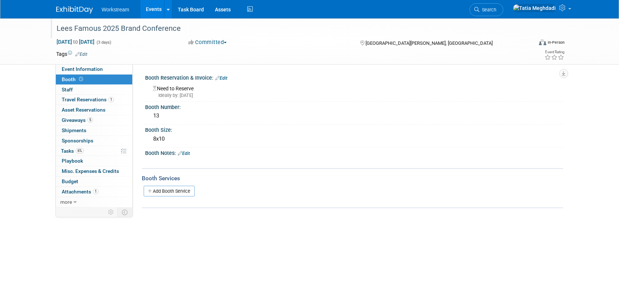
click at [224, 77] on link "Edit" at bounding box center [221, 78] width 12 height 5
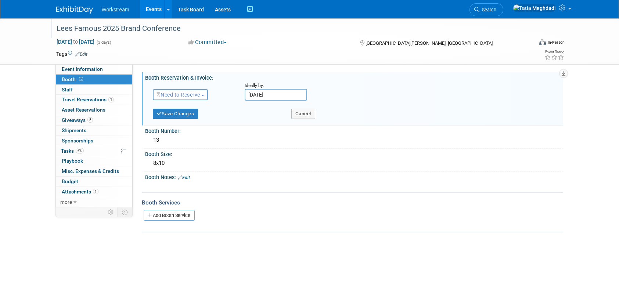
click at [188, 96] on span "Need to Reserve" at bounding box center [178, 95] width 44 height 6
click at [185, 105] on link "Need to Reserve" at bounding box center [192, 107] width 79 height 10
click at [176, 114] on button "Save Changes" at bounding box center [176, 114] width 46 height 10
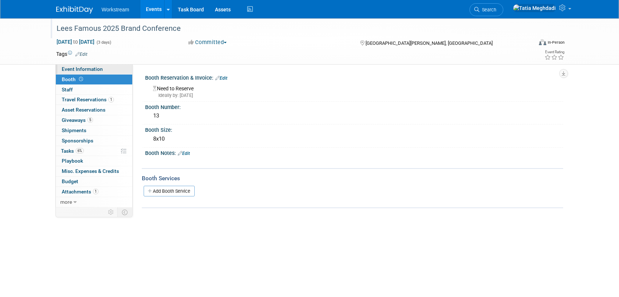
click at [77, 67] on span "Event Information" at bounding box center [82, 69] width 41 height 6
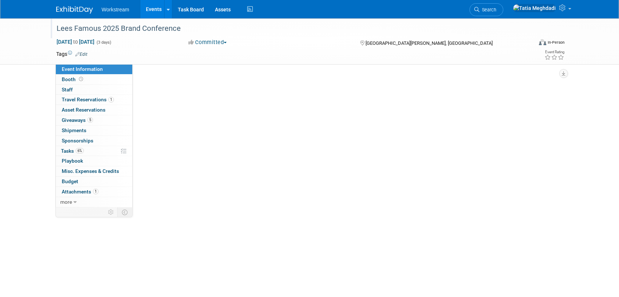
select select "Restaurant"
select select "TBD"
select select "[PERSON_NAME]"
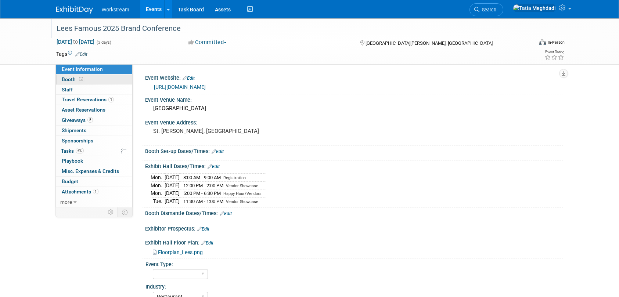
click at [64, 81] on span "Booth" at bounding box center [73, 79] width 23 height 6
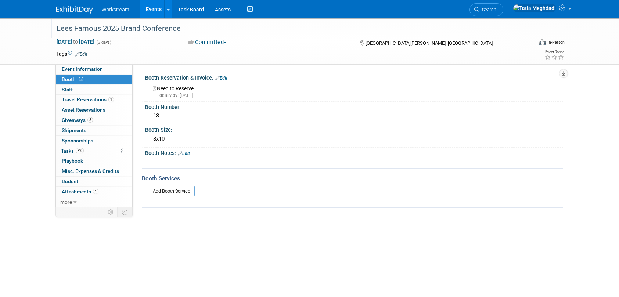
click at [223, 77] on link "Edit" at bounding box center [221, 78] width 12 height 5
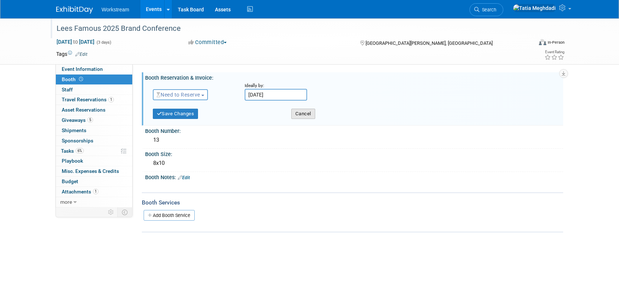
click at [304, 113] on button "Cancel" at bounding box center [303, 114] width 24 height 10
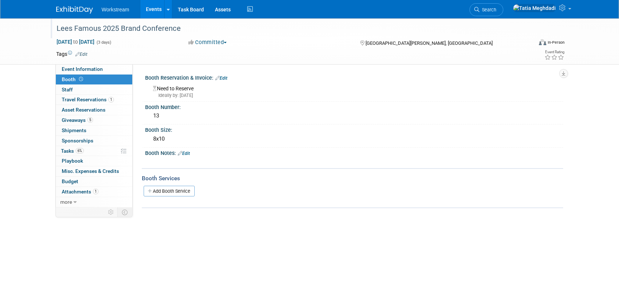
click at [76, 77] on span "Booth" at bounding box center [73, 79] width 23 height 6
click at [220, 78] on link "Edit" at bounding box center [221, 78] width 12 height 5
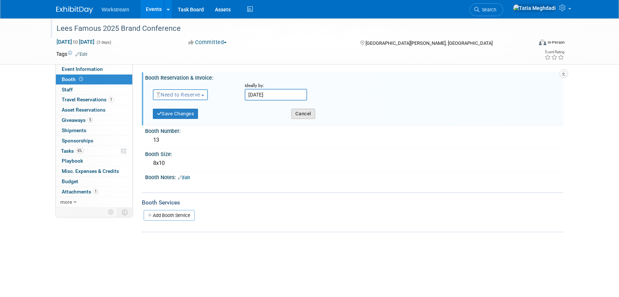
click at [295, 112] on button "Cancel" at bounding box center [303, 114] width 24 height 10
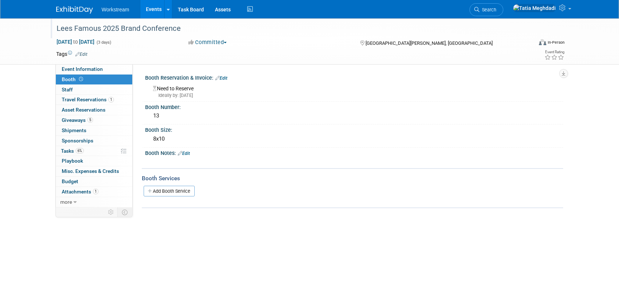
click at [219, 79] on icon at bounding box center [217, 78] width 4 height 5
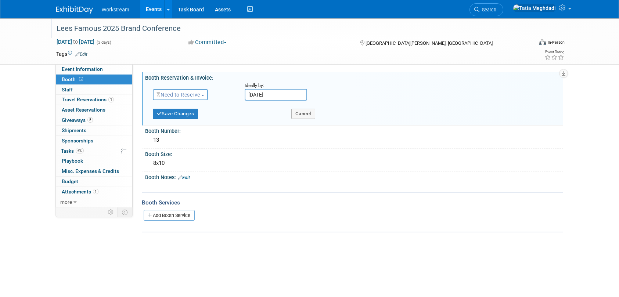
click at [173, 94] on span "Need to Reserve" at bounding box center [178, 95] width 44 height 6
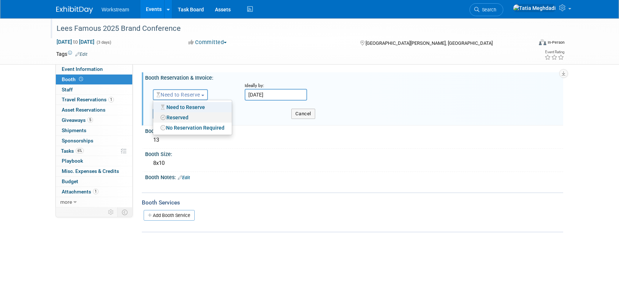
click at [173, 115] on link "Reserved" at bounding box center [192, 117] width 79 height 10
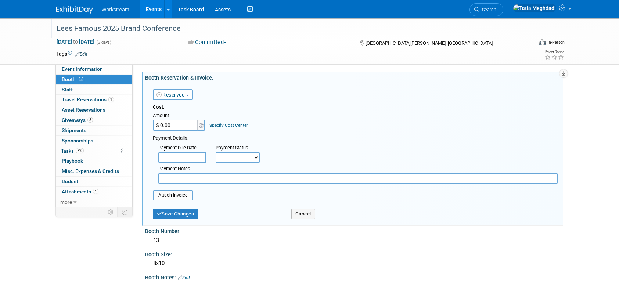
click at [177, 126] on input "$ 0.00" at bounding box center [176, 125] width 46 height 11
type input "$ 9,000.00"
click at [172, 158] on input "text" at bounding box center [182, 157] width 48 height 11
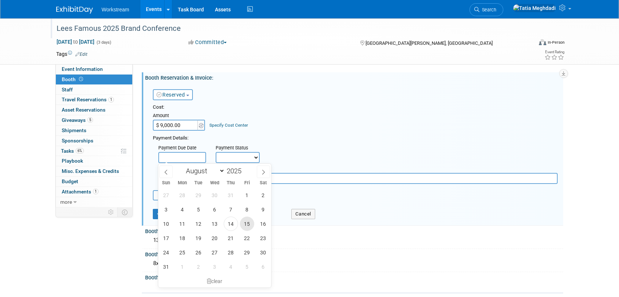
click at [246, 223] on span "15" at bounding box center [247, 224] width 14 height 14
type input "Aug 15, 2025"
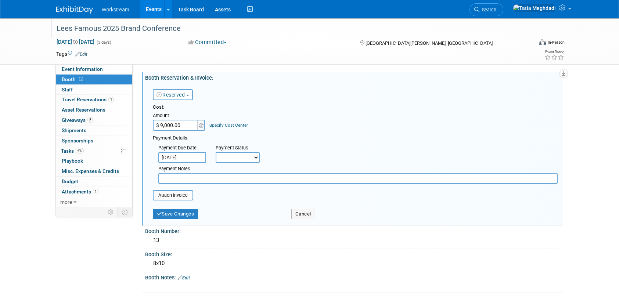
click at [235, 159] on select "Not Paid Yet Partially Paid Paid in Full" at bounding box center [238, 157] width 44 height 11
select select "3"
click at [216, 152] on select "Not Paid Yet Partially Paid Paid in Full" at bounding box center [238, 157] width 44 height 11
click at [168, 212] on button "Save Changes" at bounding box center [176, 214] width 46 height 10
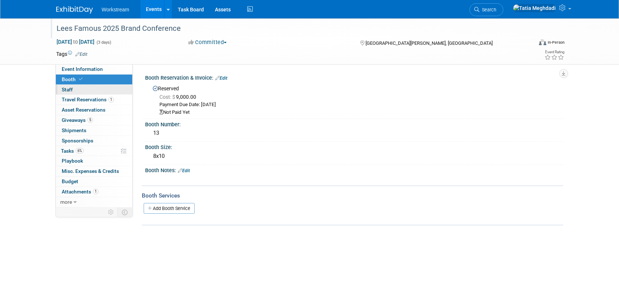
click at [68, 88] on span "Staff 0" at bounding box center [67, 90] width 11 height 6
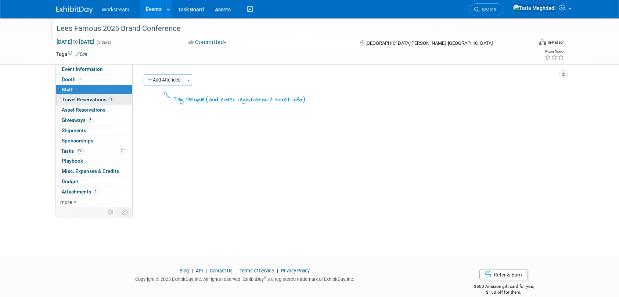
click at [81, 98] on span "Travel Reservations 1" at bounding box center [88, 100] width 52 height 6
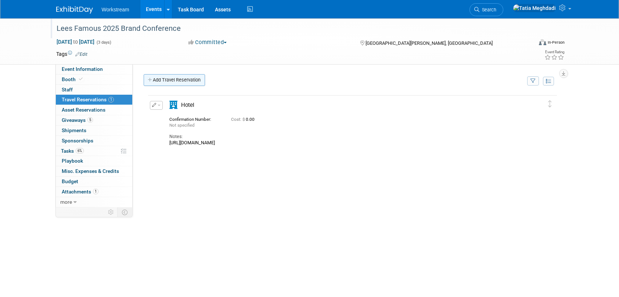
click at [161, 82] on link "Add Travel Reservation" at bounding box center [174, 80] width 61 height 12
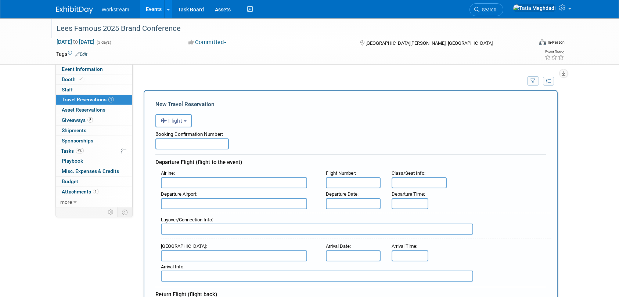
click at [182, 144] on input "text" at bounding box center [191, 143] width 73 height 11
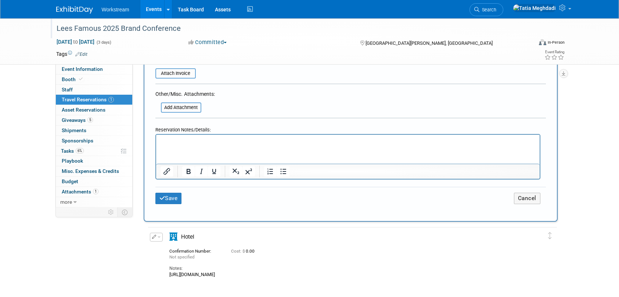
scroll to position [451, 0]
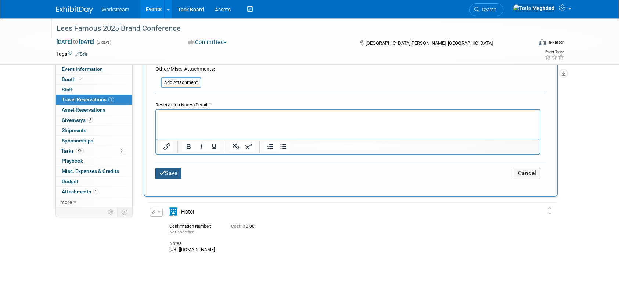
type input "REPS BOOK OWN"
click at [173, 171] on button "Save" at bounding box center [168, 173] width 26 height 11
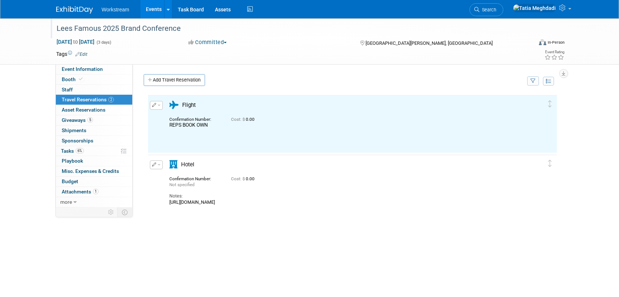
scroll to position [0, 0]
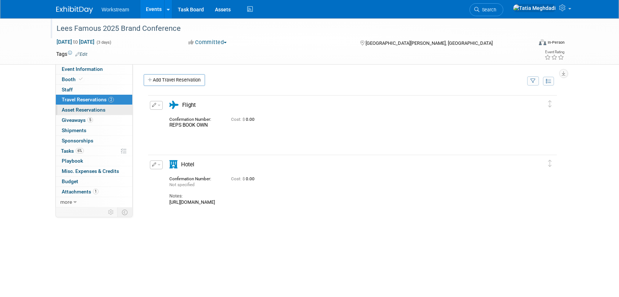
click at [84, 109] on span "Asset Reservations 0" at bounding box center [84, 110] width 44 height 6
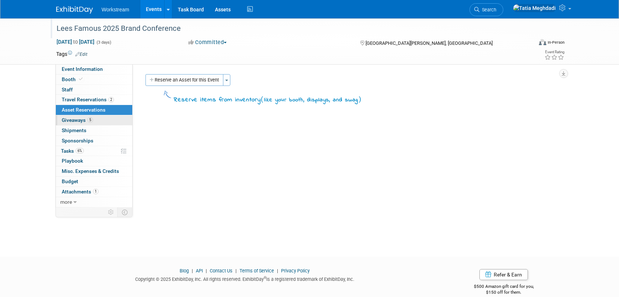
click at [73, 120] on span "Giveaways 5" at bounding box center [77, 120] width 31 height 6
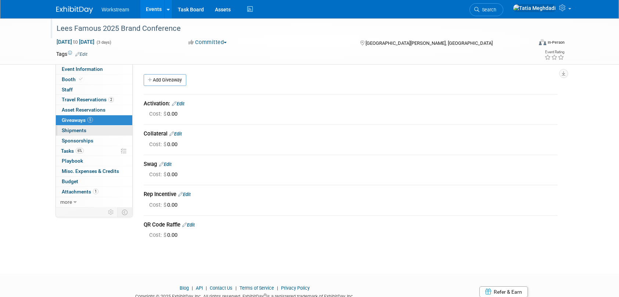
click at [70, 131] on span "Shipments 0" at bounding box center [74, 130] width 25 height 6
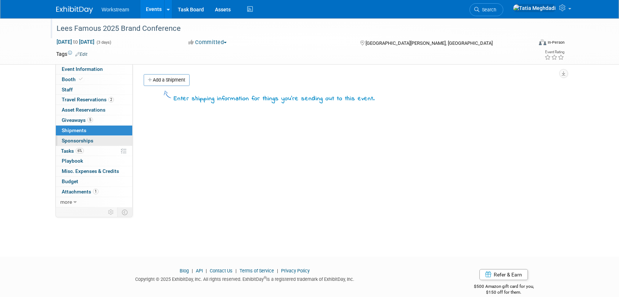
click at [74, 141] on span "Sponsorships 0" at bounding box center [78, 141] width 32 height 6
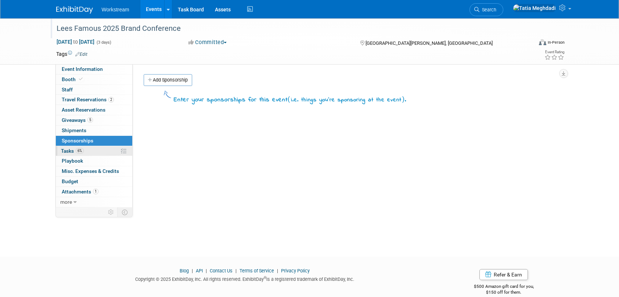
click at [66, 150] on span "Tasks 6%" at bounding box center [72, 151] width 23 height 6
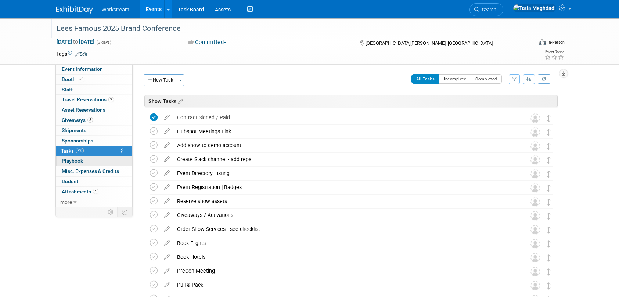
click at [73, 161] on span "Playbook 0" at bounding box center [72, 161] width 21 height 6
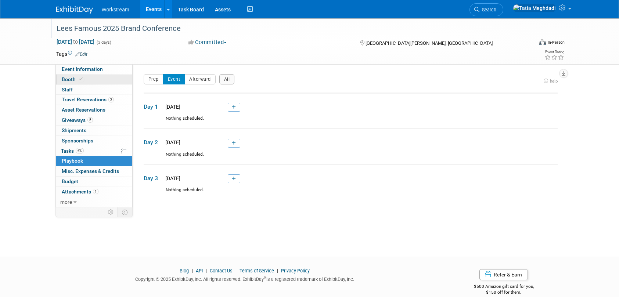
click at [70, 77] on span "Booth" at bounding box center [73, 79] width 22 height 6
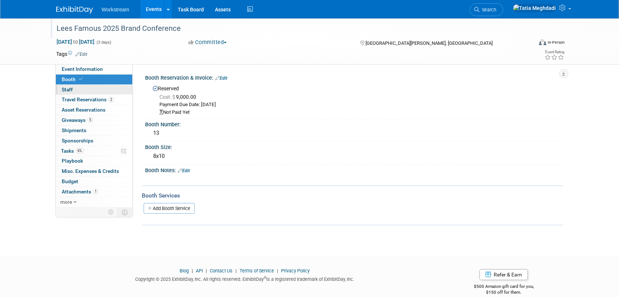
click at [72, 89] on link "0 Staff 0" at bounding box center [94, 90] width 76 height 10
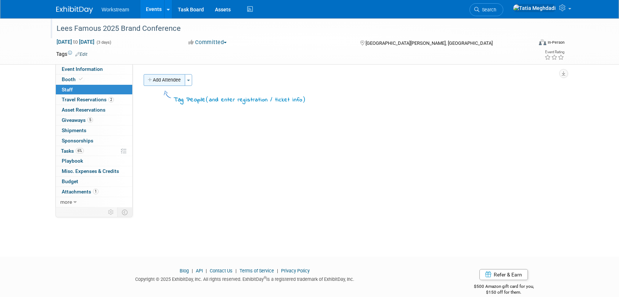
click at [170, 83] on button "Add Attendee" at bounding box center [164, 80] width 41 height 12
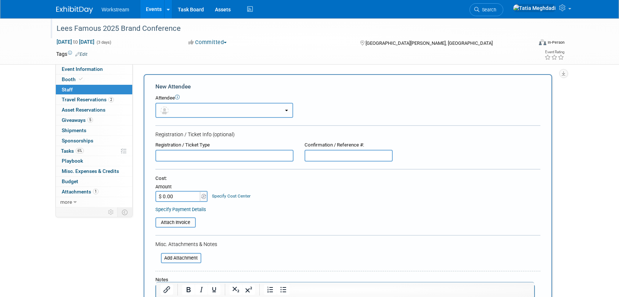
click at [186, 110] on button "button" at bounding box center [224, 110] width 138 height 15
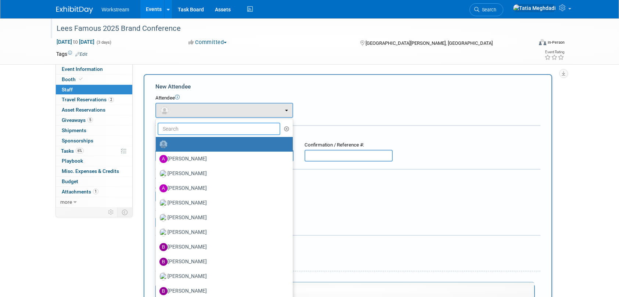
click at [176, 130] on input "text" at bounding box center [219, 129] width 123 height 12
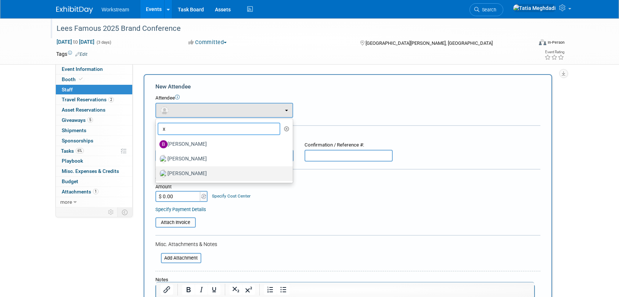
type input "x"
click at [182, 171] on label "Xavier Montalvo" at bounding box center [222, 174] width 126 height 12
click at [157, 171] on input "Xavier Montalvo" at bounding box center [154, 172] width 5 height 5
select select "fcd7efd2-d7c1-4767-b7ad-3ac9584cf3b1"
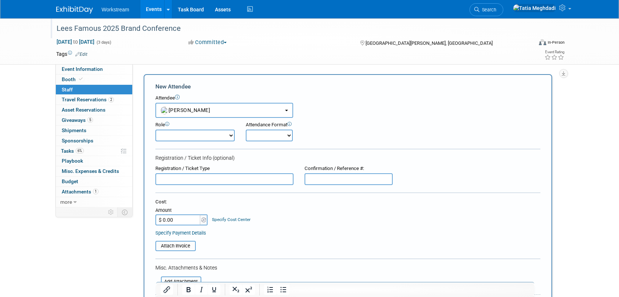
click at [191, 139] on select "Booth Staff Demonstrator Host Planner Presenter Sales Representative Set-up/Dis…" at bounding box center [194, 136] width 79 height 12
click at [272, 135] on select "Onsite Remote" at bounding box center [269, 136] width 47 height 12
select select "1"
click at [246, 130] on select "Onsite Remote" at bounding box center [269, 136] width 47 height 12
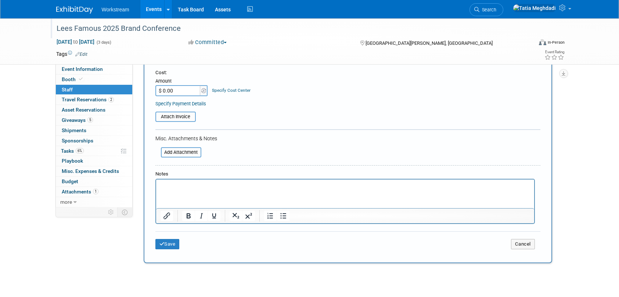
scroll to position [143, 0]
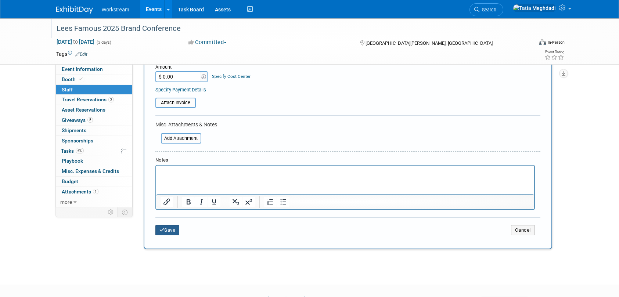
click at [167, 231] on button "Save" at bounding box center [167, 230] width 24 height 10
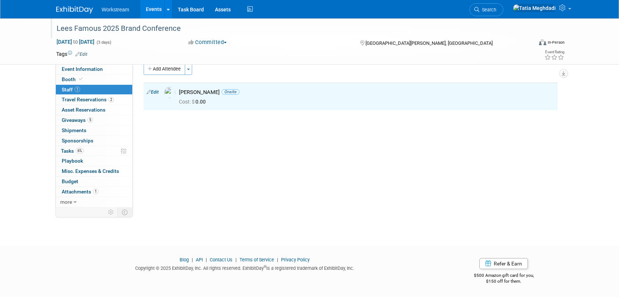
scroll to position [0, 0]
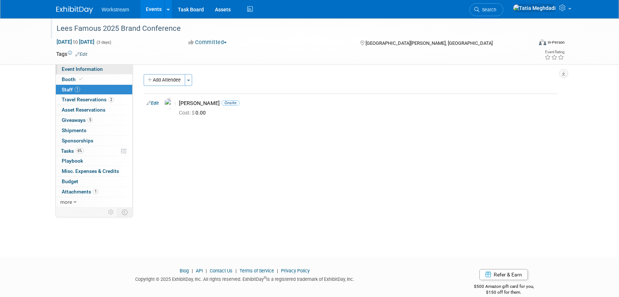
click at [75, 69] on span "Event Information" at bounding box center [82, 69] width 41 height 6
select select "Restaurant"
select select "TBD"
select select "[PERSON_NAME]"
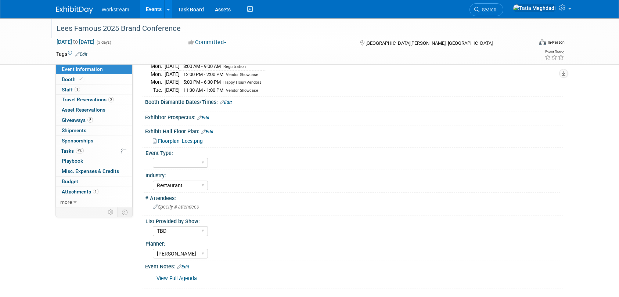
scroll to position [96, 0]
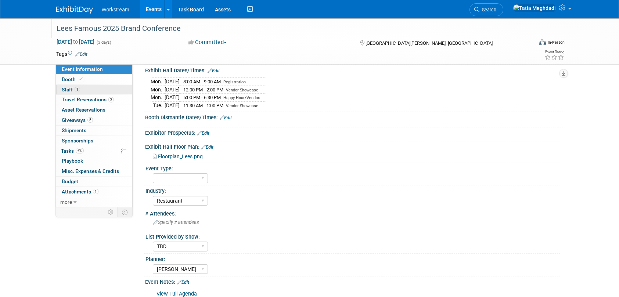
click at [72, 90] on span "Staff 1" at bounding box center [71, 90] width 18 height 6
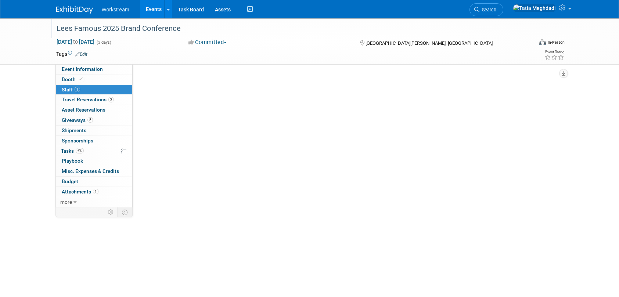
scroll to position [0, 0]
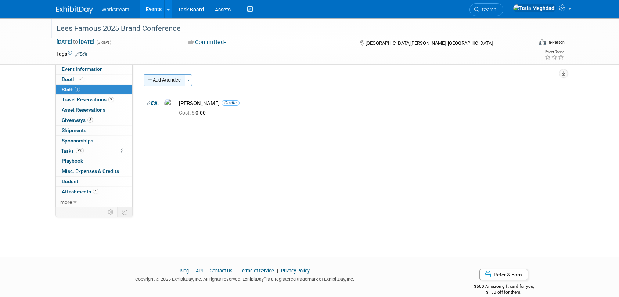
click at [166, 81] on button "Add Attendee" at bounding box center [164, 80] width 41 height 12
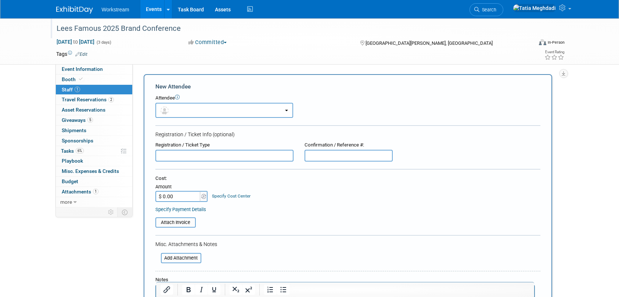
click at [184, 155] on input "text" at bounding box center [224, 156] width 138 height 12
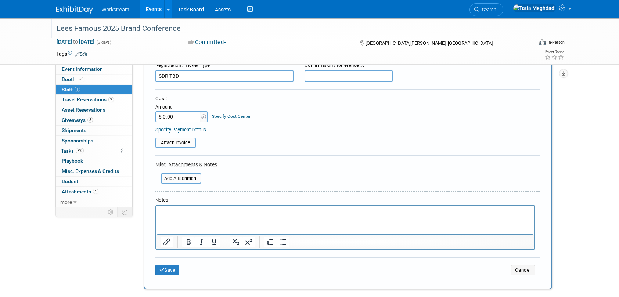
scroll to position [83, 0]
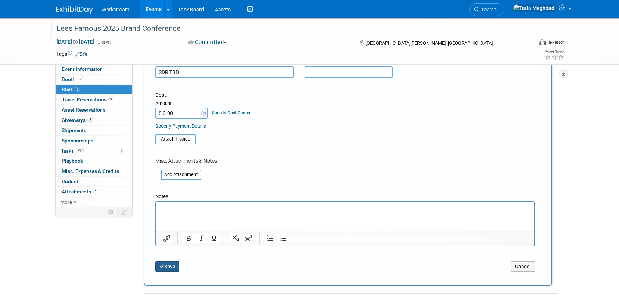
type input "SDR TBD"
click at [168, 265] on button "Save" at bounding box center [167, 266] width 24 height 10
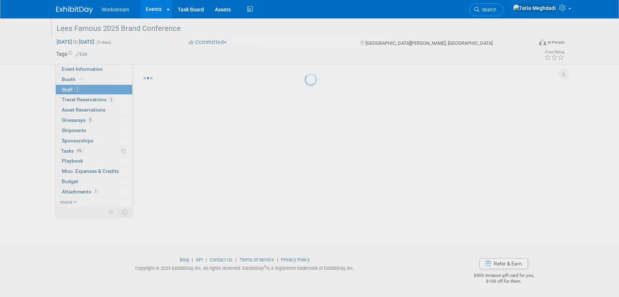
scroll to position [11, 0]
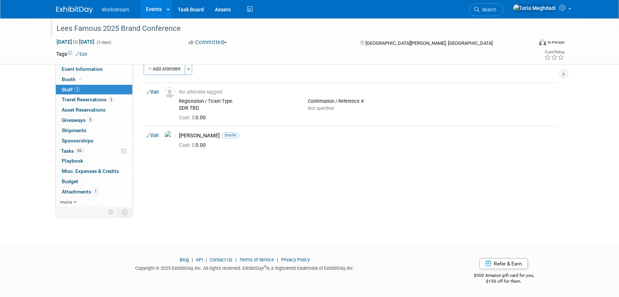
click at [161, 9] on link "Events" at bounding box center [153, 9] width 27 height 18
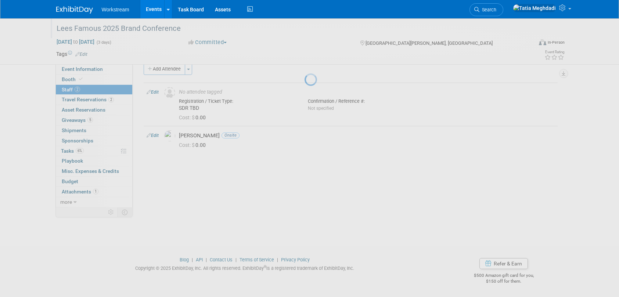
click at [152, 8] on link "Events" at bounding box center [153, 9] width 27 height 18
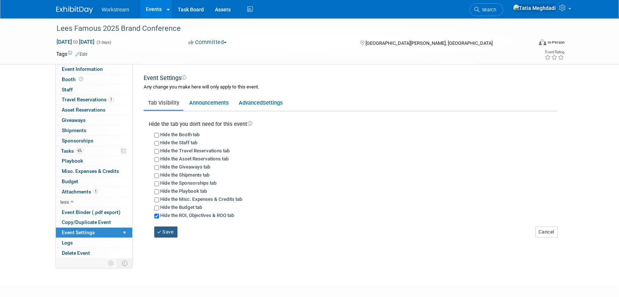
click at [168, 228] on button "Save" at bounding box center [165, 232] width 23 height 11
click at [86, 69] on span "Event Information" at bounding box center [82, 69] width 41 height 6
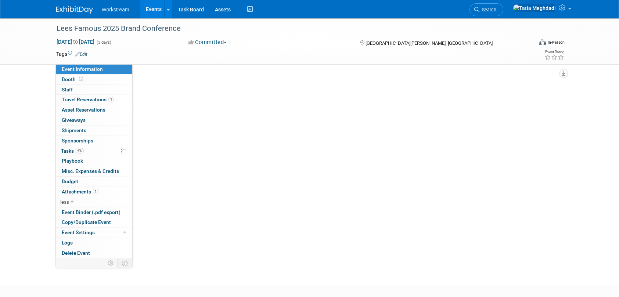
select select "Restaurant"
select select "TBD"
select select "[PERSON_NAME]"
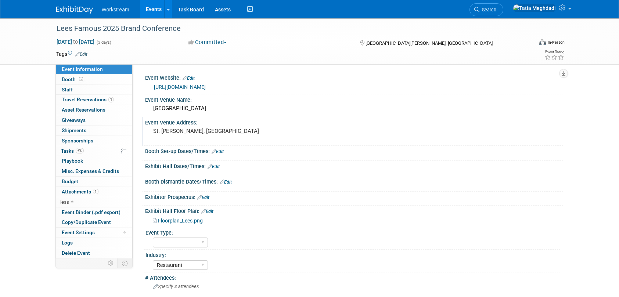
click at [355, 138] on div "Event Venue Address: St. Charles, MO" at bounding box center [352, 131] width 421 height 28
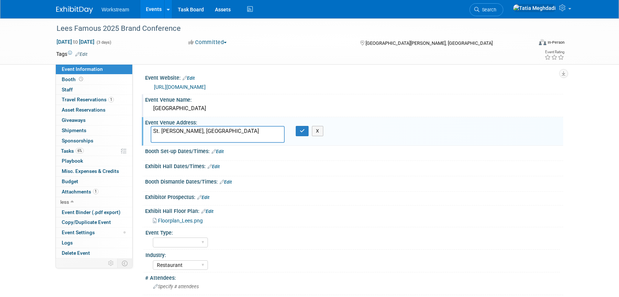
click at [323, 104] on div "Ameristar Casino Resort" at bounding box center [354, 108] width 407 height 11
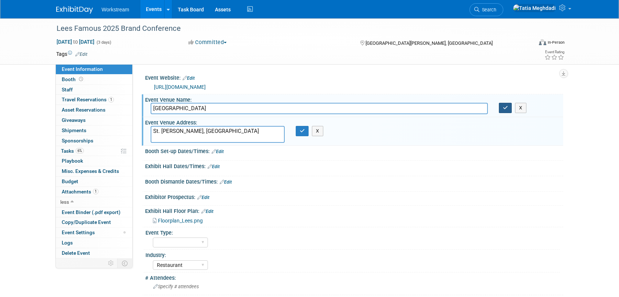
click at [503, 108] on icon "button" at bounding box center [505, 107] width 5 height 5
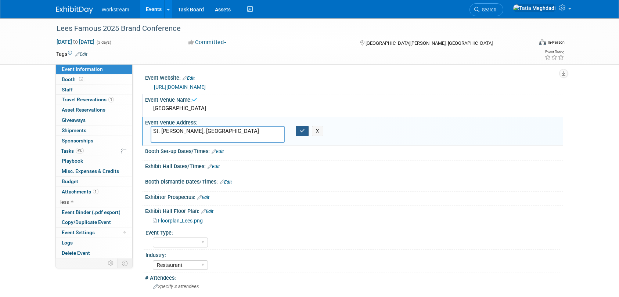
drag, startPoint x: 306, startPoint y: 133, endPoint x: 281, endPoint y: 97, distance: 44.0
click at [306, 133] on button "button" at bounding box center [302, 131] width 13 height 10
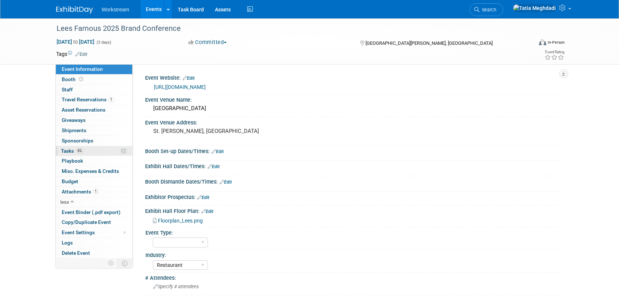
click at [69, 151] on span "Tasks 6%" at bounding box center [72, 151] width 23 height 6
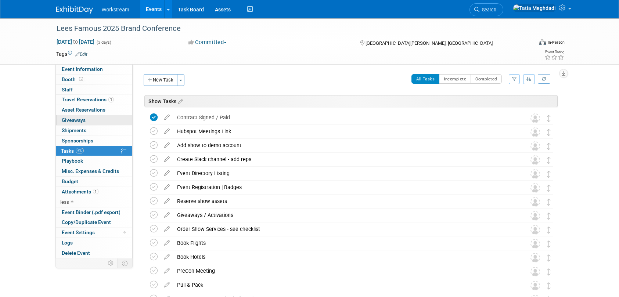
click at [73, 119] on span "Giveaways 0" at bounding box center [74, 120] width 24 height 6
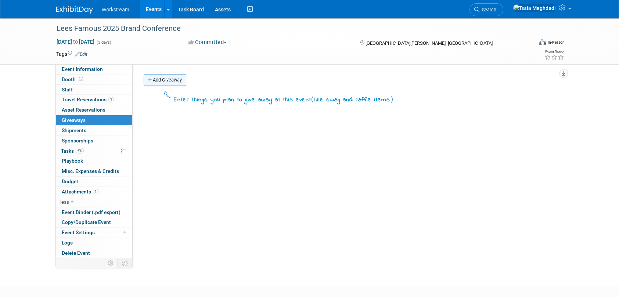
click at [160, 80] on link "Add Giveaway" at bounding box center [165, 80] width 43 height 12
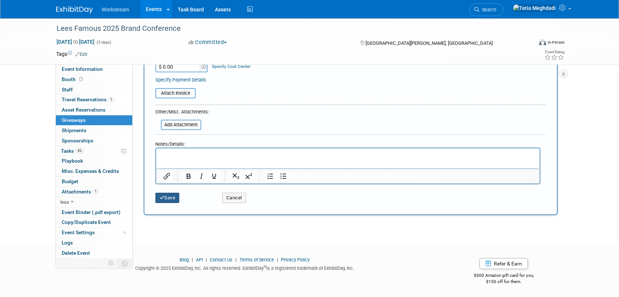
type input "Activation:"
click at [173, 196] on button "Save" at bounding box center [167, 198] width 24 height 10
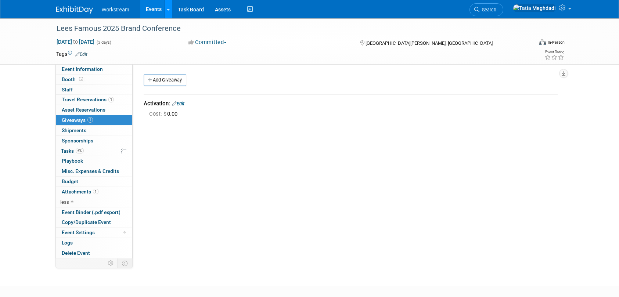
click at [164, 13] on link at bounding box center [168, 9] width 8 height 18
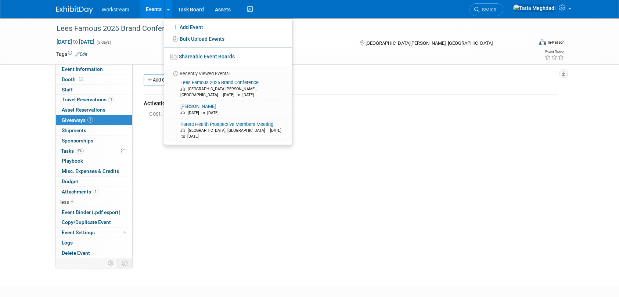
click at [153, 11] on link "Events" at bounding box center [153, 9] width 27 height 18
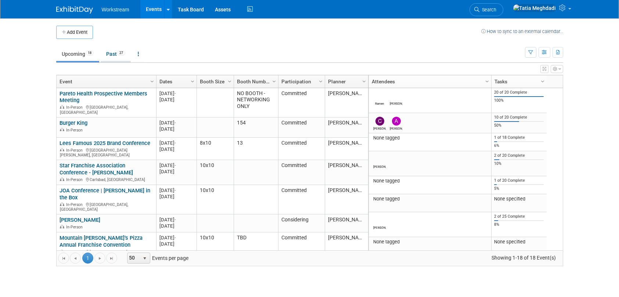
click at [113, 52] on link "Past 27" at bounding box center [116, 54] width 30 height 14
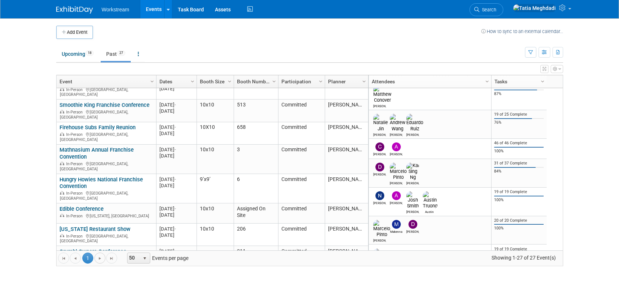
click at [99, 258] on span "Go to the next page" at bounding box center [100, 259] width 6 height 6
click at [100, 260] on span "Go to the next page" at bounding box center [100, 259] width 6 height 6
click at [114, 259] on span "Go to the last page" at bounding box center [112, 259] width 6 height 6
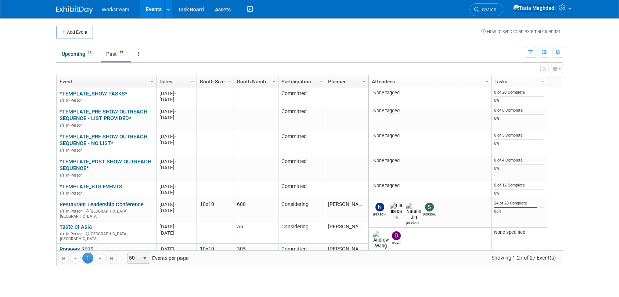
click at [102, 92] on link "*TEMPLATE_SHOW TASKS*" at bounding box center [93, 93] width 68 height 7
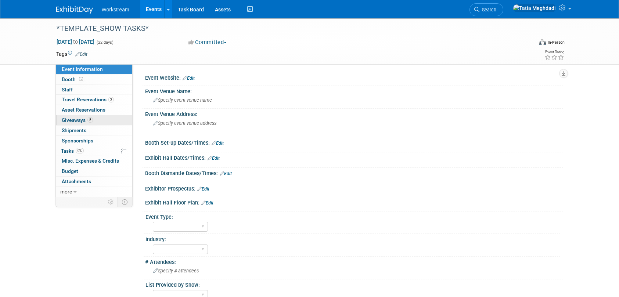
click at [72, 120] on span "Giveaways 5" at bounding box center [77, 120] width 31 height 6
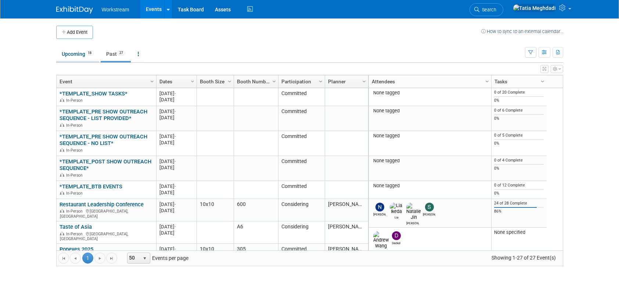
click at [75, 55] on link "Upcoming 18" at bounding box center [77, 54] width 43 height 14
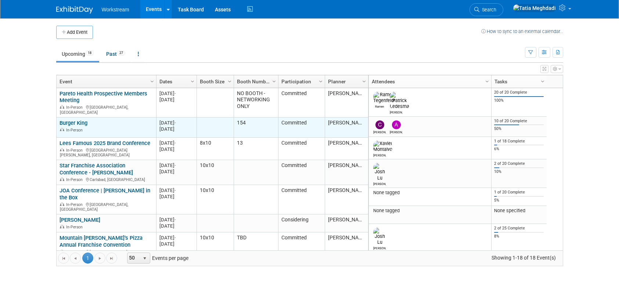
click at [81, 120] on link "Burger King" at bounding box center [73, 123] width 28 height 7
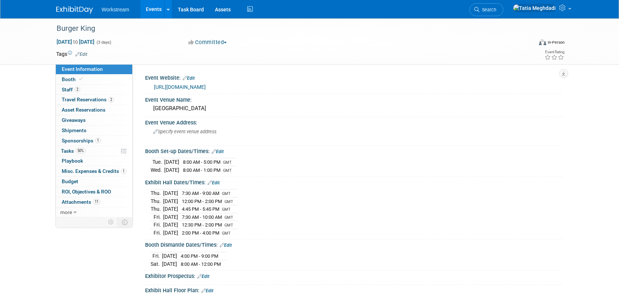
select select "Brand MSA"
select select "Restaurant"
select select "[PERSON_NAME]"
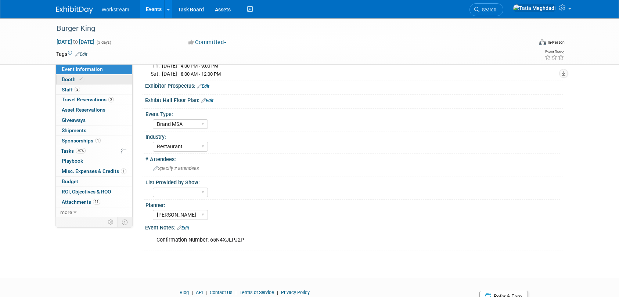
scroll to position [192, 0]
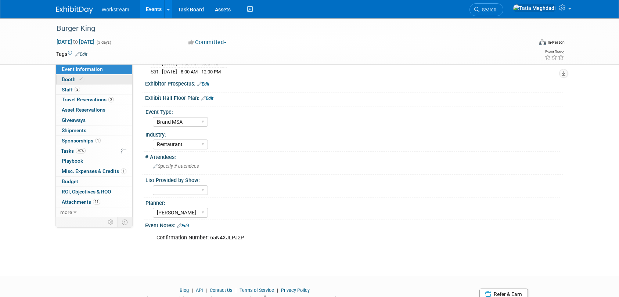
click at [72, 78] on span "Booth" at bounding box center [73, 79] width 22 height 6
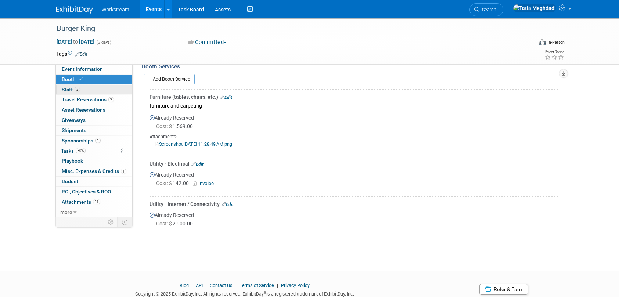
scroll to position [113, 0]
click at [68, 88] on span "Staff 2" at bounding box center [71, 90] width 18 height 6
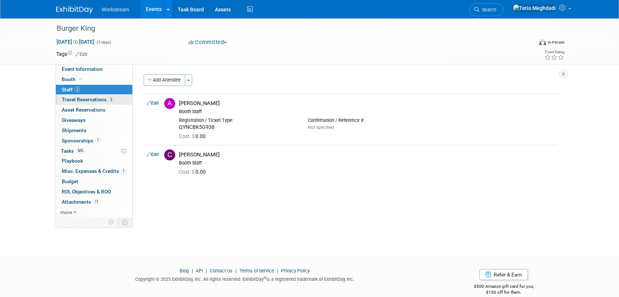
click at [72, 99] on span "Travel Reservations 2" at bounding box center [88, 100] width 52 height 6
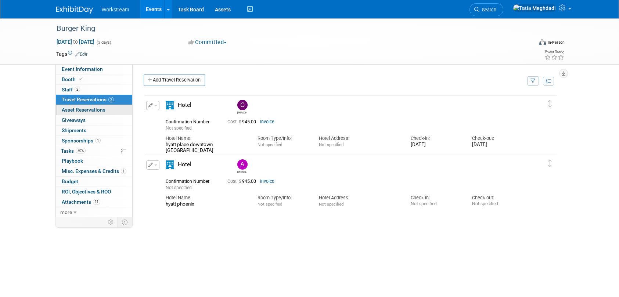
click at [74, 110] on span "Asset Reservations 0" at bounding box center [84, 110] width 44 height 6
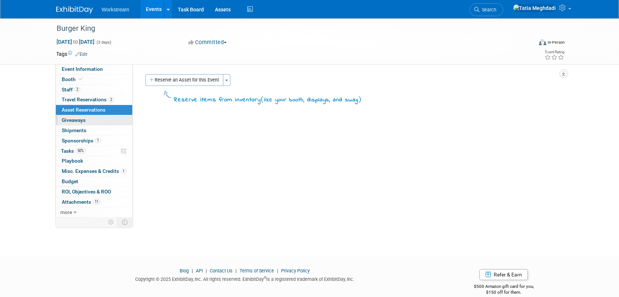
click at [72, 118] on span "Giveaways 0" at bounding box center [74, 120] width 24 height 6
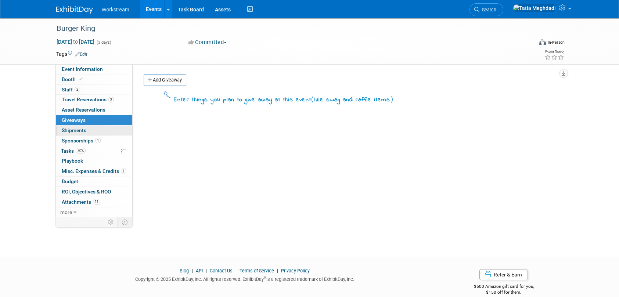
click at [73, 129] on span "Shipments 0" at bounding box center [74, 130] width 25 height 6
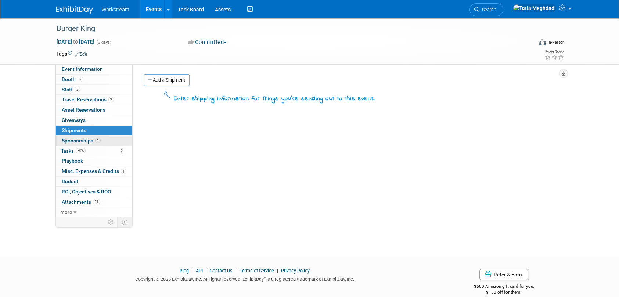
click at [72, 141] on span "Sponsorships 1" at bounding box center [81, 141] width 39 height 6
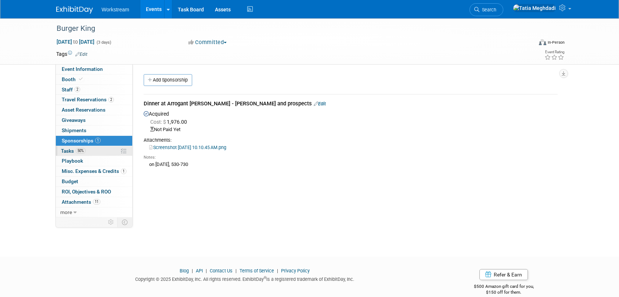
click at [68, 149] on span "Tasks 50%" at bounding box center [73, 151] width 25 height 6
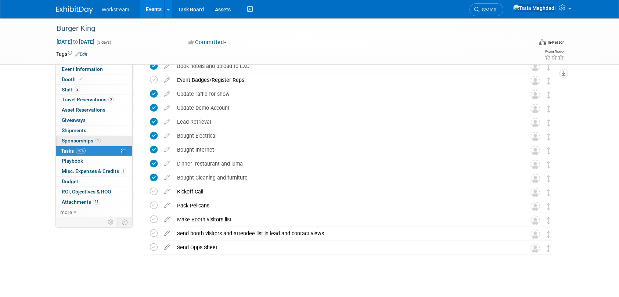
scroll to position [122, 0]
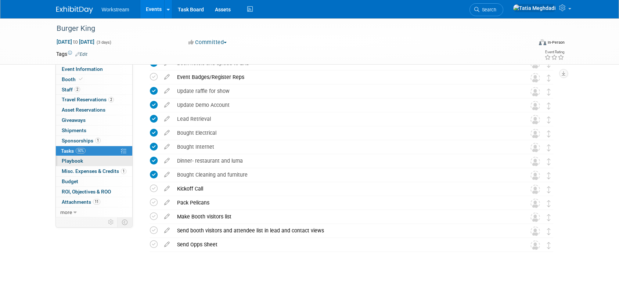
click at [72, 159] on span "Playbook 0" at bounding box center [72, 161] width 21 height 6
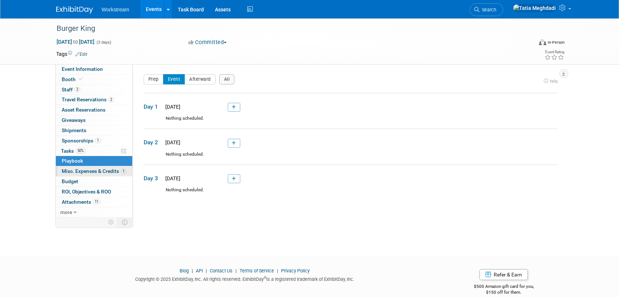
click at [73, 169] on span "Misc. Expenses & Credits 1" at bounding box center [94, 171] width 65 height 6
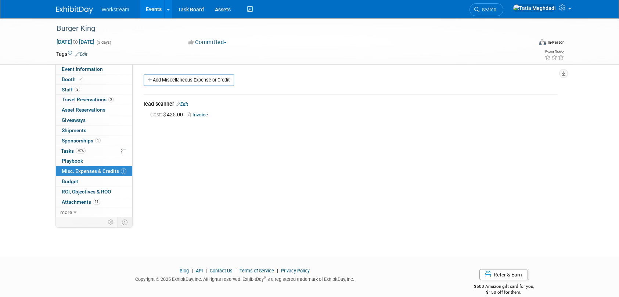
click at [204, 117] on link "Invoice" at bounding box center [199, 115] width 24 height 6
click at [70, 77] on span "Booth" at bounding box center [73, 79] width 22 height 6
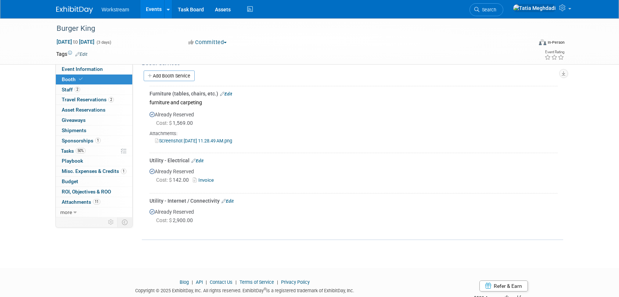
scroll to position [117, 0]
click at [168, 76] on link "Add Booth Service" at bounding box center [169, 76] width 51 height 11
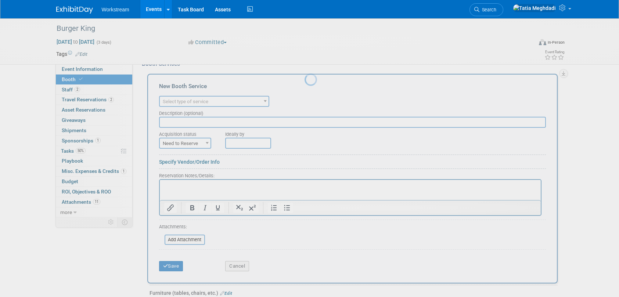
scroll to position [0, 0]
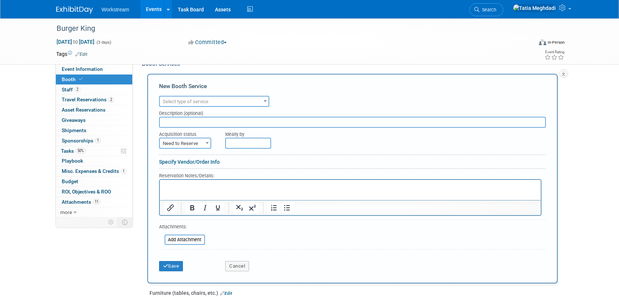
click at [179, 101] on span "Select type of service" at bounding box center [186, 102] width 46 height 6
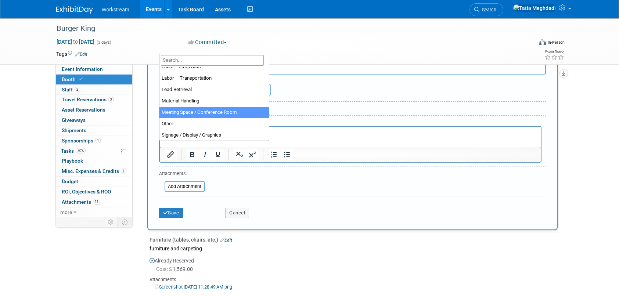
scroll to position [141, 0]
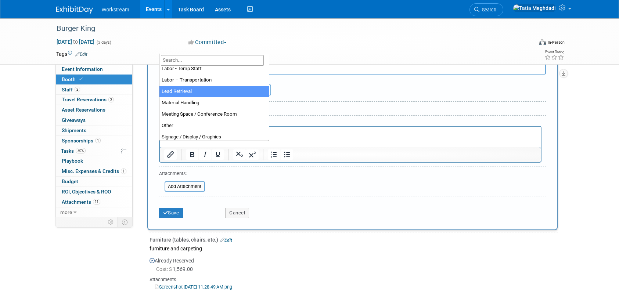
select select "7"
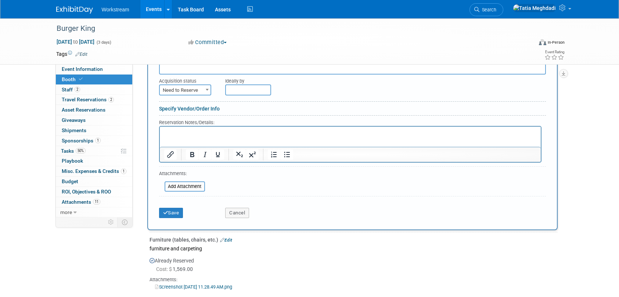
click at [190, 91] on span "Need to Reserve" at bounding box center [185, 90] width 51 height 10
select select "2"
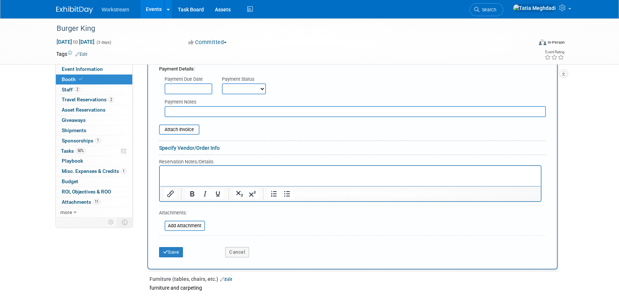
scroll to position [243, 0]
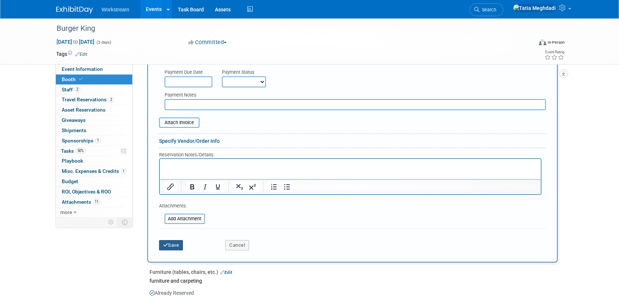
click at [166, 244] on icon "submit" at bounding box center [165, 245] width 5 height 5
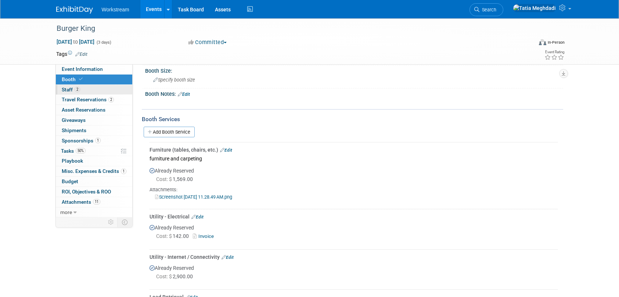
scroll to position [58, 0]
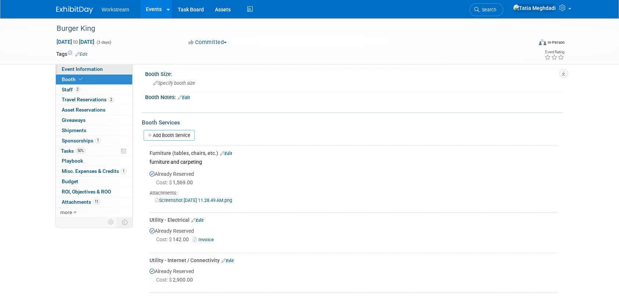
click at [76, 67] on span "Event Information" at bounding box center [82, 69] width 41 height 6
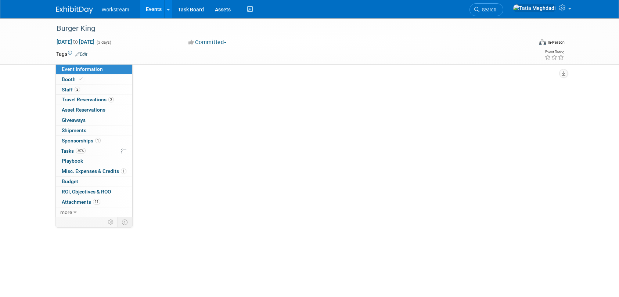
scroll to position [0, 0]
select select "Brand MSA"
select select "Restaurant"
select select "[PERSON_NAME]"
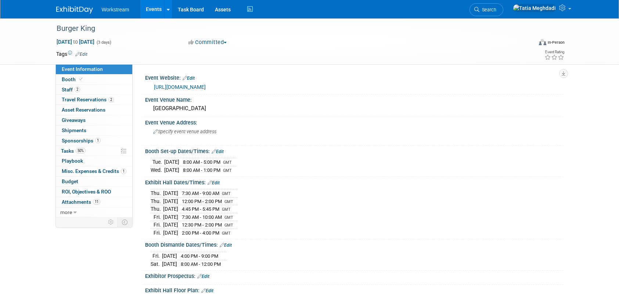
click at [198, 85] on link "[URL][DOMAIN_NAME]" at bounding box center [180, 87] width 52 height 6
click at [101, 30] on div "Burger King" at bounding box center [287, 28] width 467 height 13
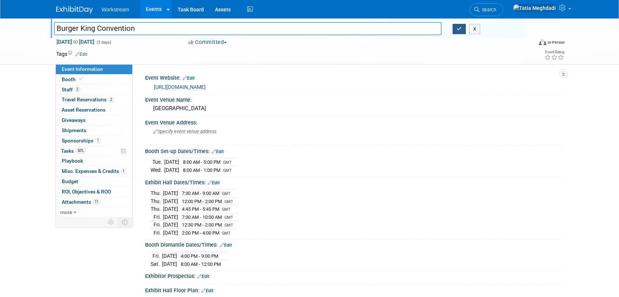
type input "Burger King Convention"
click at [455, 30] on button "button" at bounding box center [458, 29] width 13 height 10
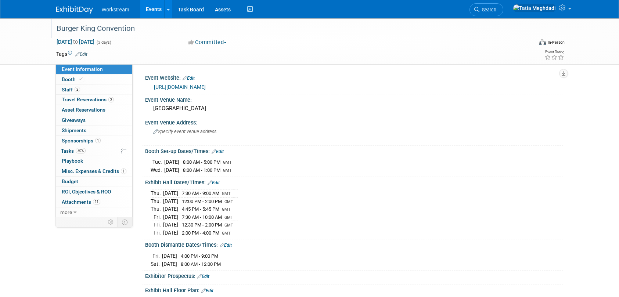
click at [155, 9] on link "Events" at bounding box center [153, 9] width 27 height 18
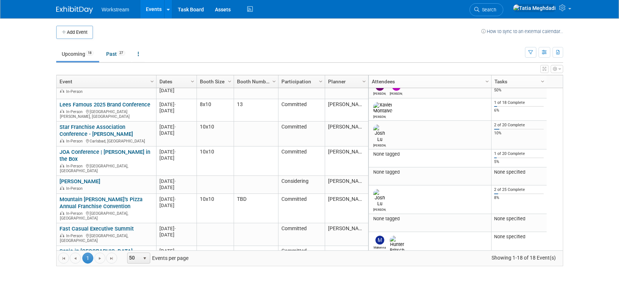
scroll to position [47, 0]
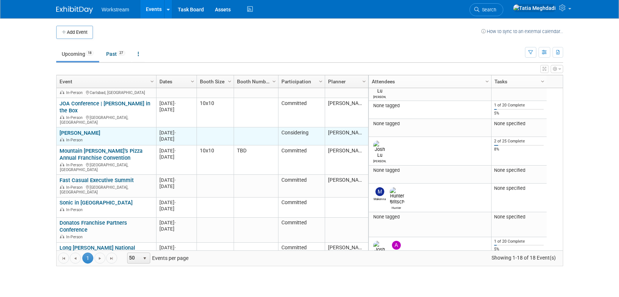
click at [93, 130] on link "[PERSON_NAME]" at bounding box center [79, 133] width 41 height 7
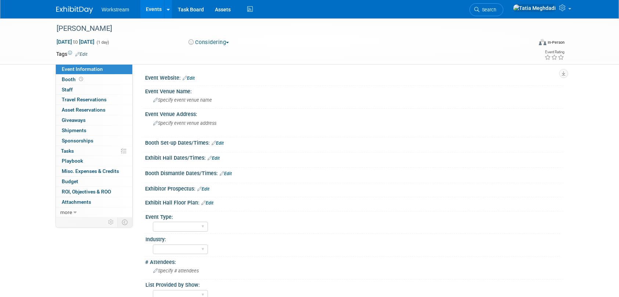
select select "[PERSON_NAME]"
